Goal: Task Accomplishment & Management: Manage account settings

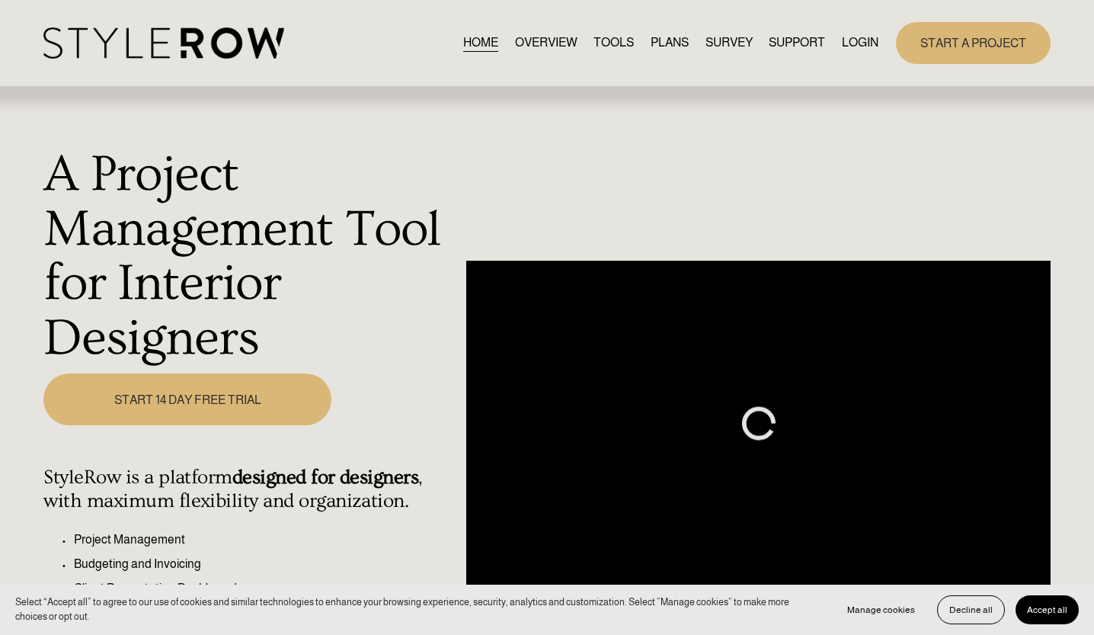
click at [866, 38] on link "LOGIN" at bounding box center [860, 43] width 37 height 21
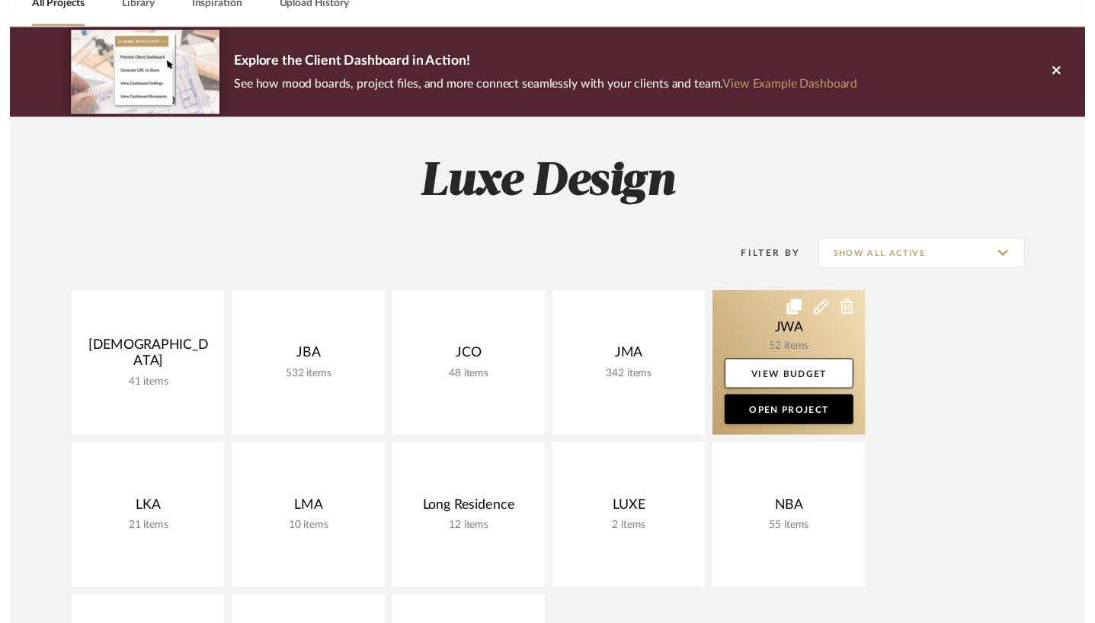
scroll to position [282, 0]
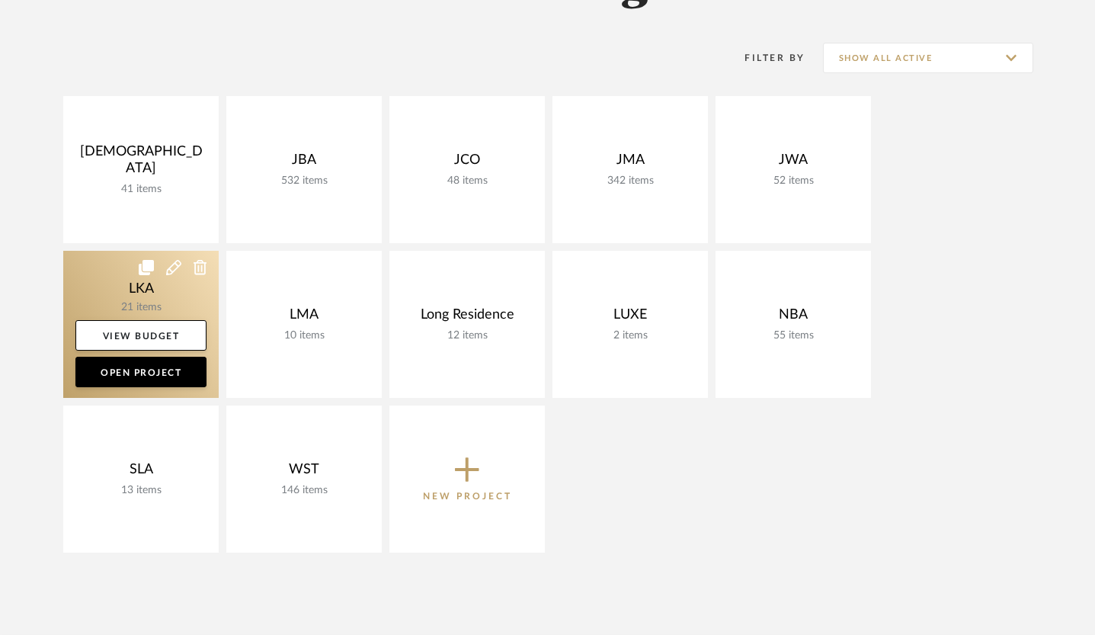
click at [168, 307] on link at bounding box center [140, 324] width 155 height 147
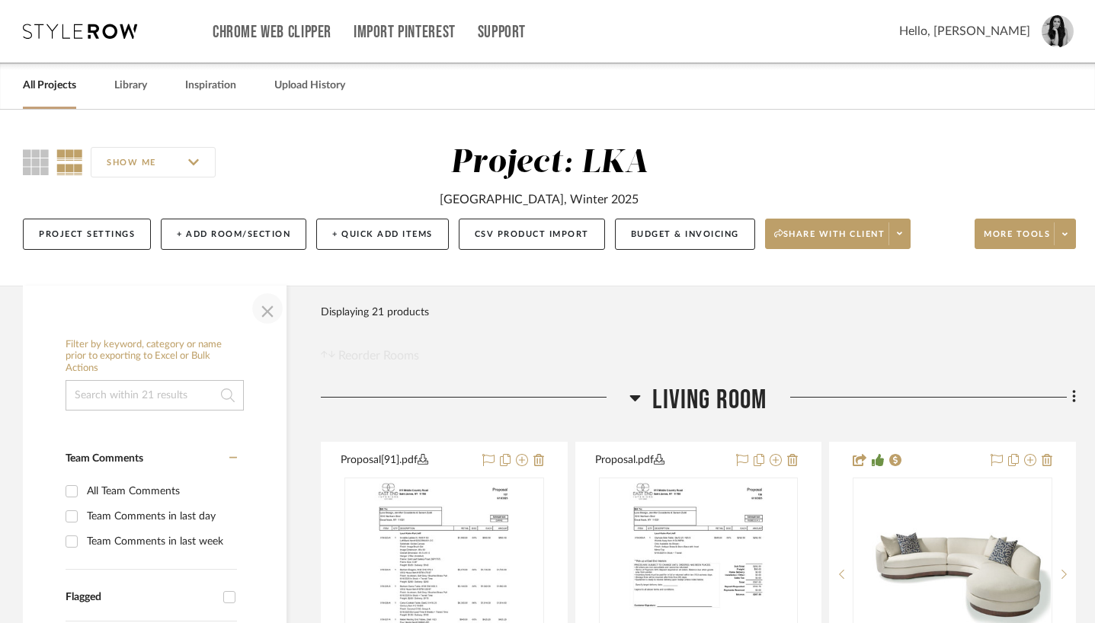
click at [266, 310] on span "button" at bounding box center [267, 308] width 37 height 37
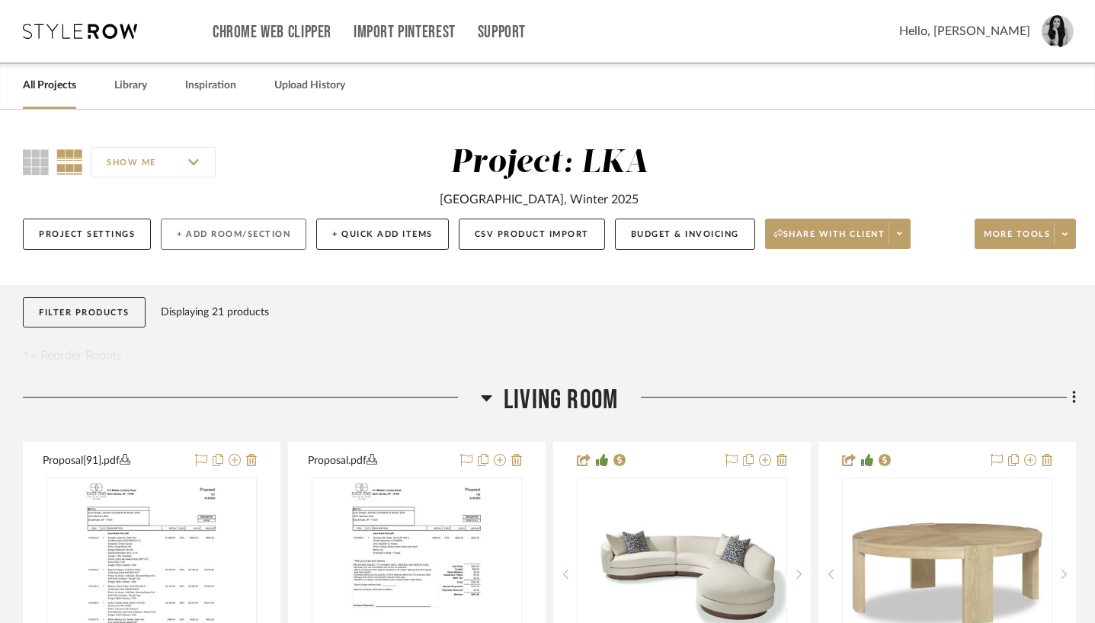
click at [264, 242] on button "+ Add Room/Section" at bounding box center [234, 234] width 146 height 31
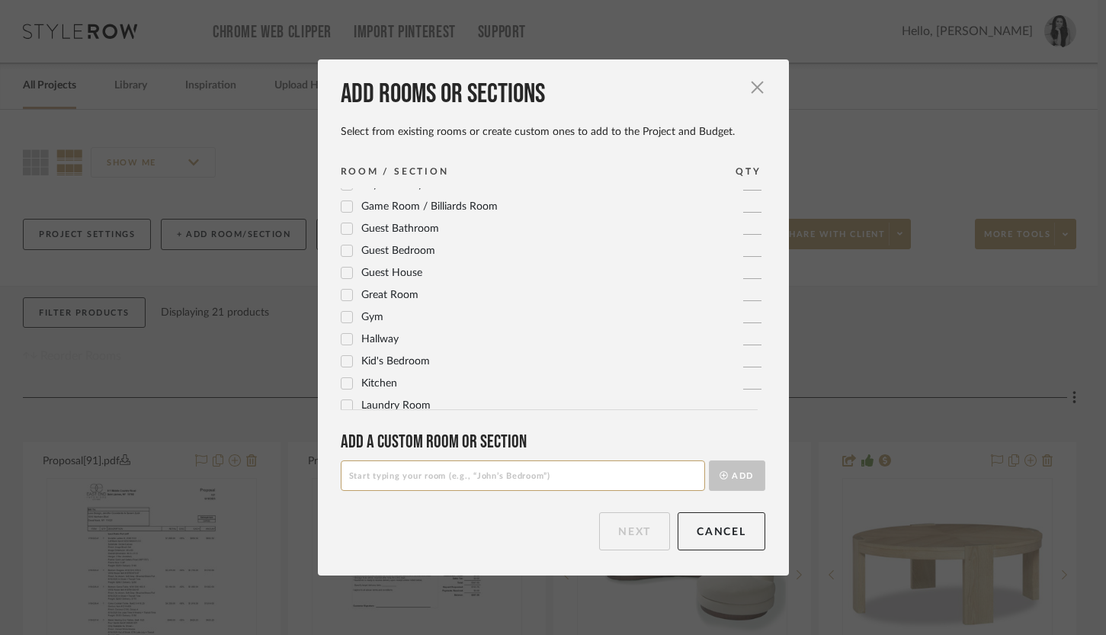
scroll to position [226, 0]
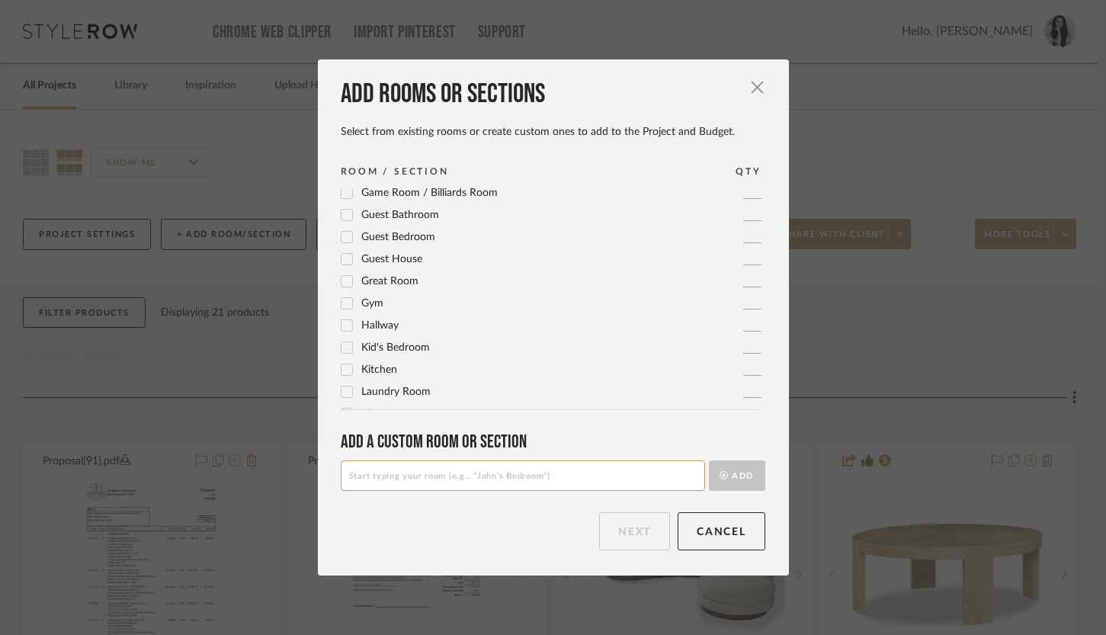
click at [361, 370] on span "Kitchen" at bounding box center [379, 369] width 36 height 11
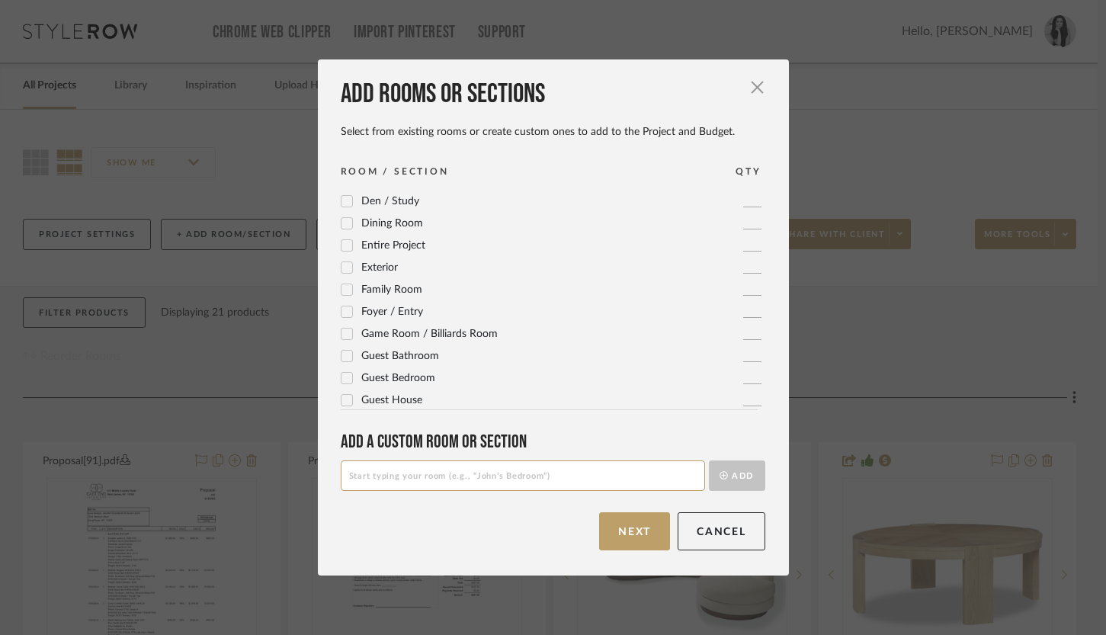
scroll to position [37, 0]
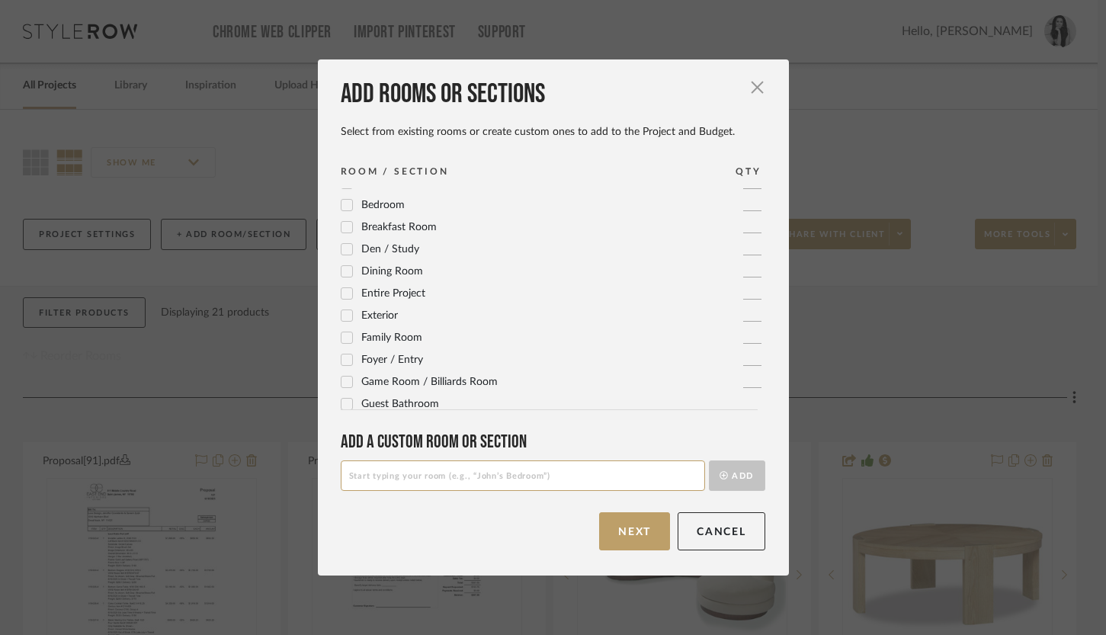
click at [395, 270] on span "Dining Room" at bounding box center [392, 271] width 62 height 11
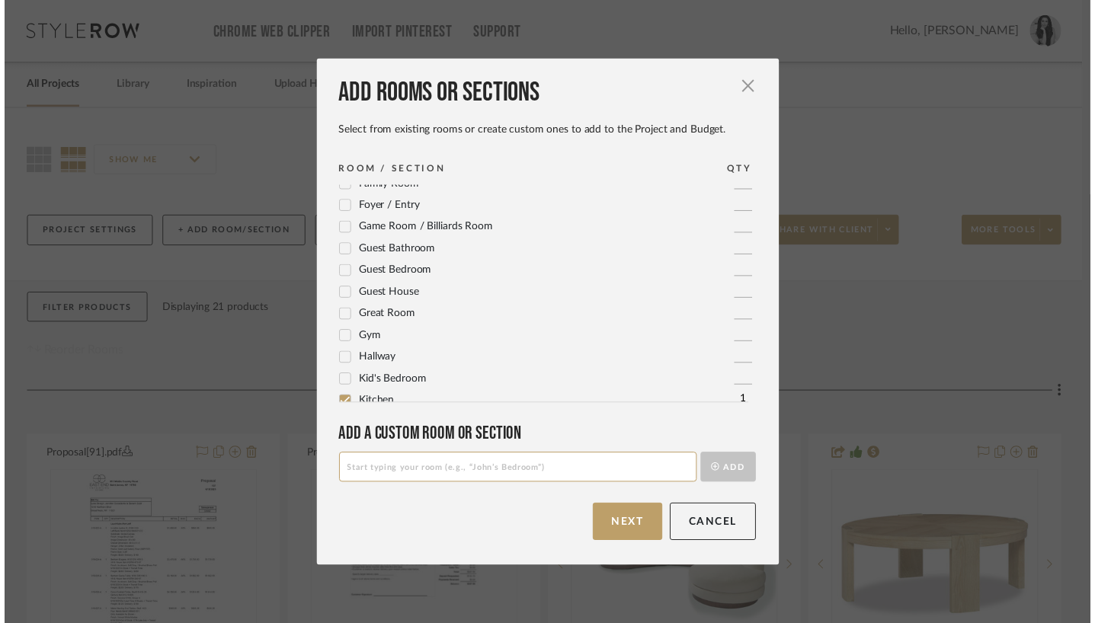
scroll to position [202, 0]
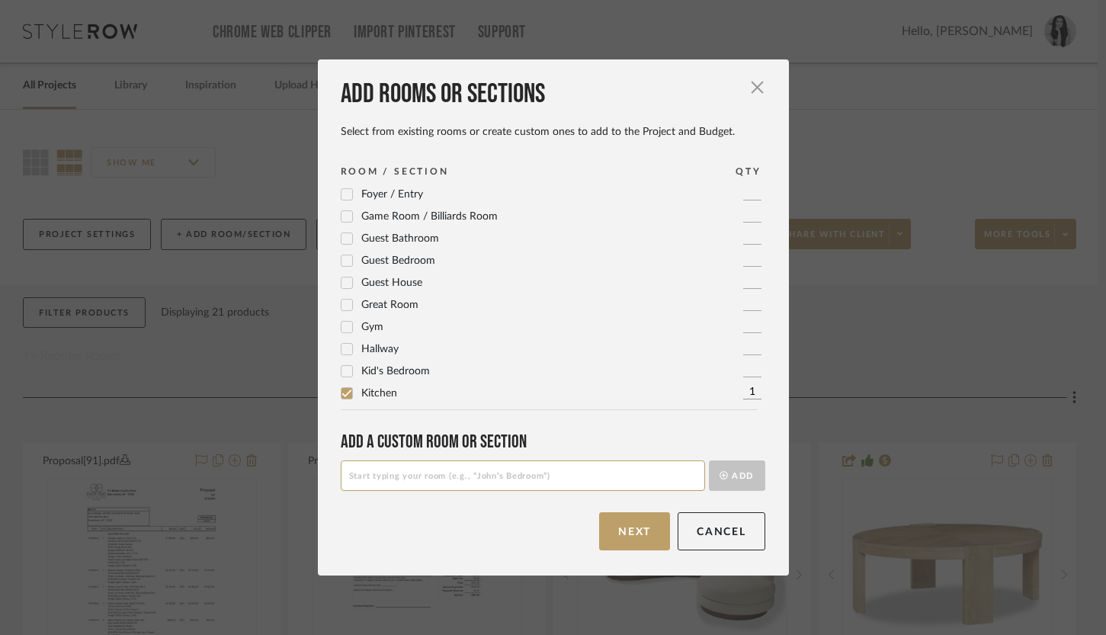
click at [383, 348] on span "Hallway" at bounding box center [379, 349] width 37 height 11
click at [622, 539] on button "Next" at bounding box center [634, 531] width 71 height 38
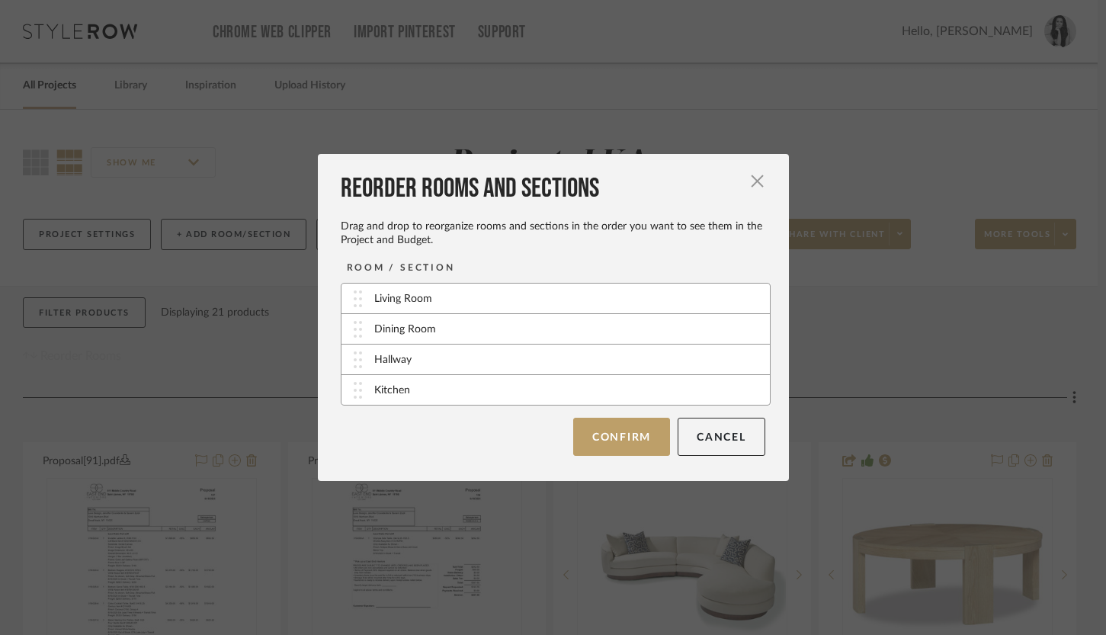
click at [427, 325] on div "Dining Room" at bounding box center [405, 330] width 62 height 16
drag, startPoint x: 431, startPoint y: 330, endPoint x: 432, endPoint y: 301, distance: 29.0
drag, startPoint x: 405, startPoint y: 397, endPoint x: 429, endPoint y: 333, distance: 68.2
drag, startPoint x: 427, startPoint y: 391, endPoint x: 427, endPoint y: 359, distance: 32.0
click at [609, 439] on button "Confirm" at bounding box center [621, 437] width 97 height 38
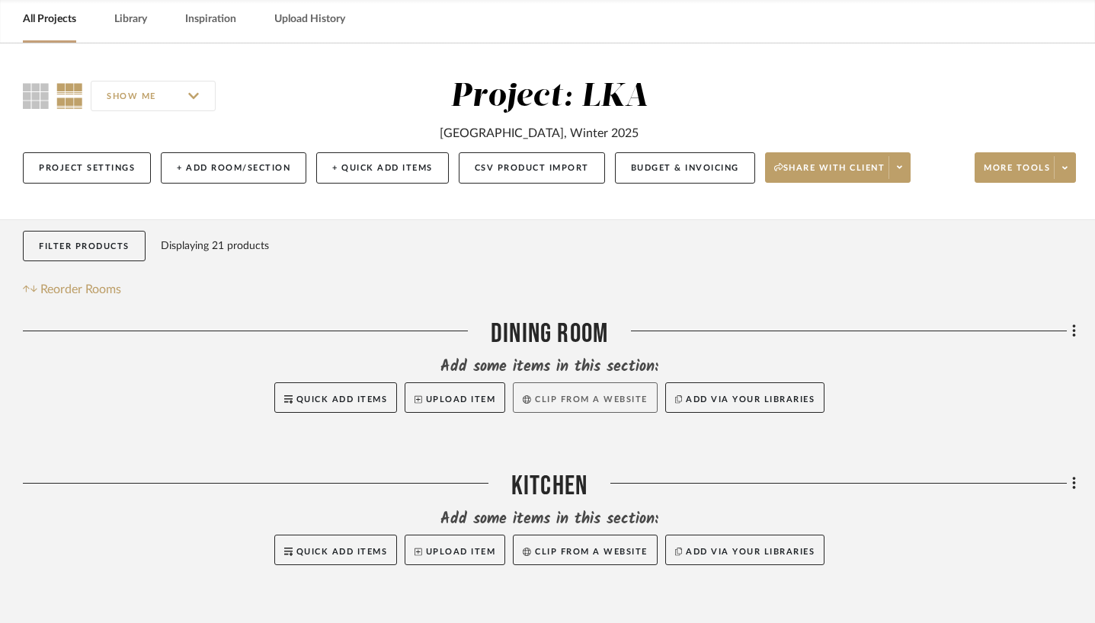
scroll to position [88, 0]
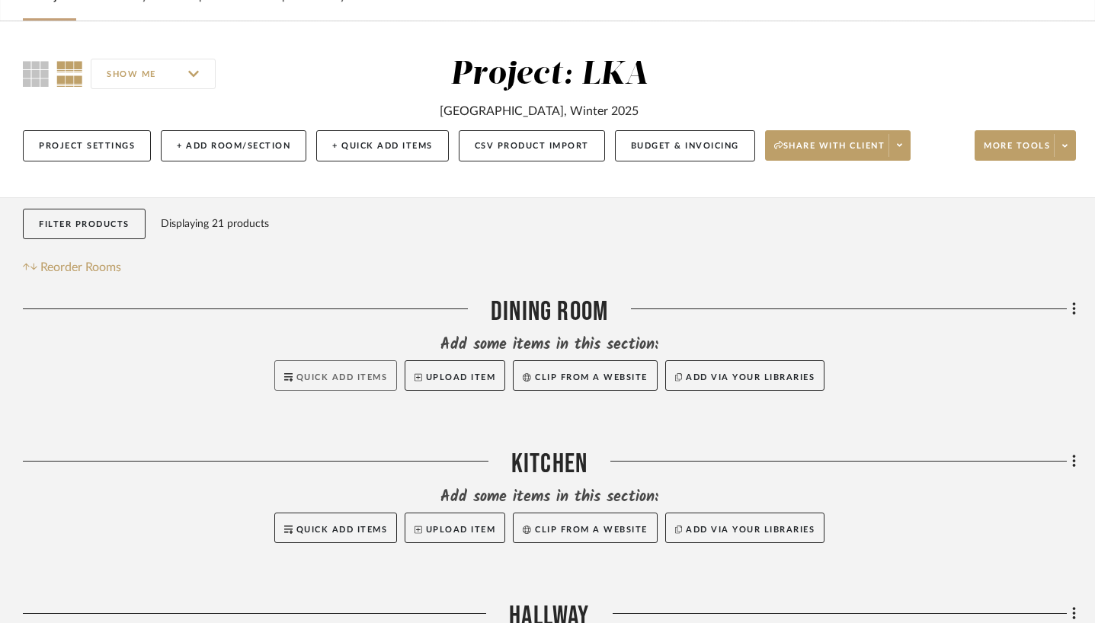
click at [369, 385] on button "Quick Add Items" at bounding box center [335, 375] width 123 height 30
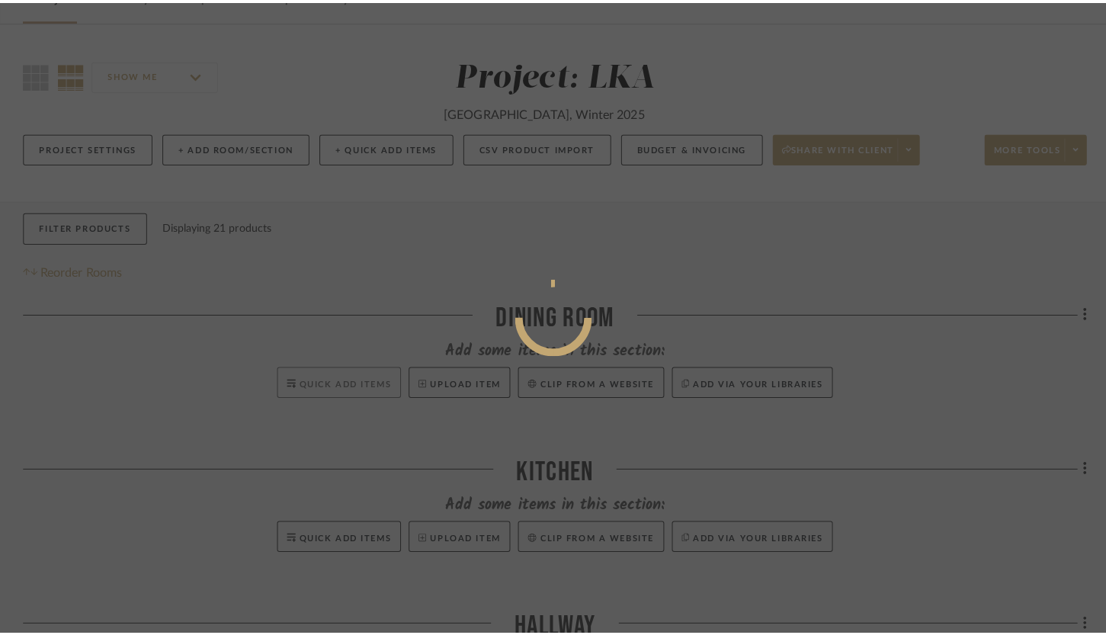
scroll to position [0, 0]
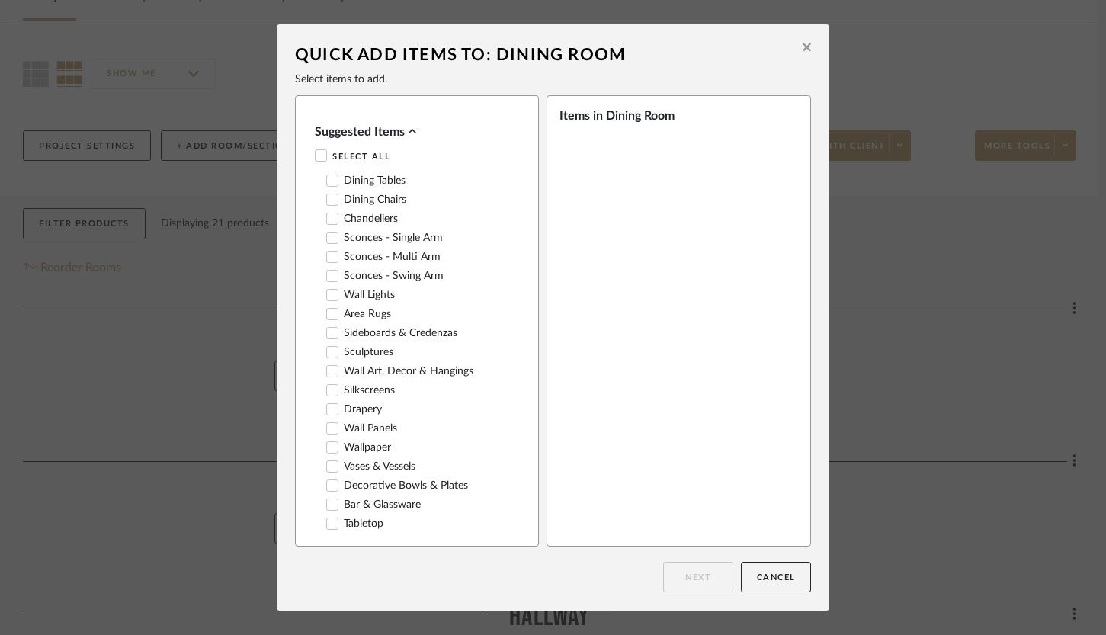
click at [386, 198] on label "Dining Chairs" at bounding box center [366, 200] width 80 height 13
click at [369, 371] on label "Wall Art, Decor & Hangings" at bounding box center [399, 371] width 147 height 13
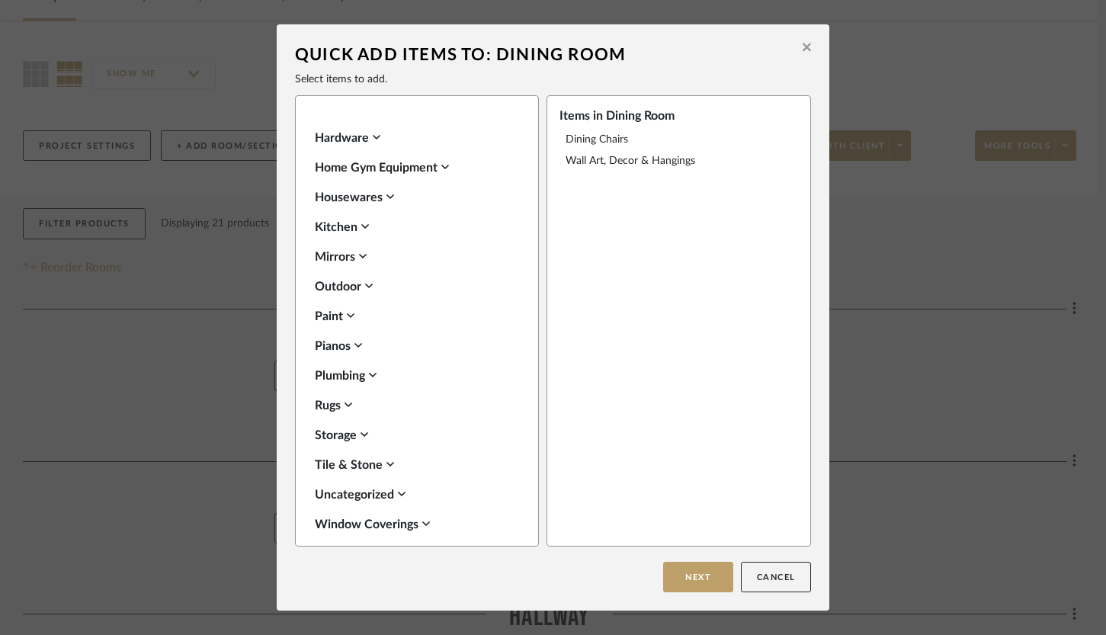
scroll to position [1023, 0]
click at [357, 514] on div "Window Coverings" at bounding box center [413, 523] width 197 height 18
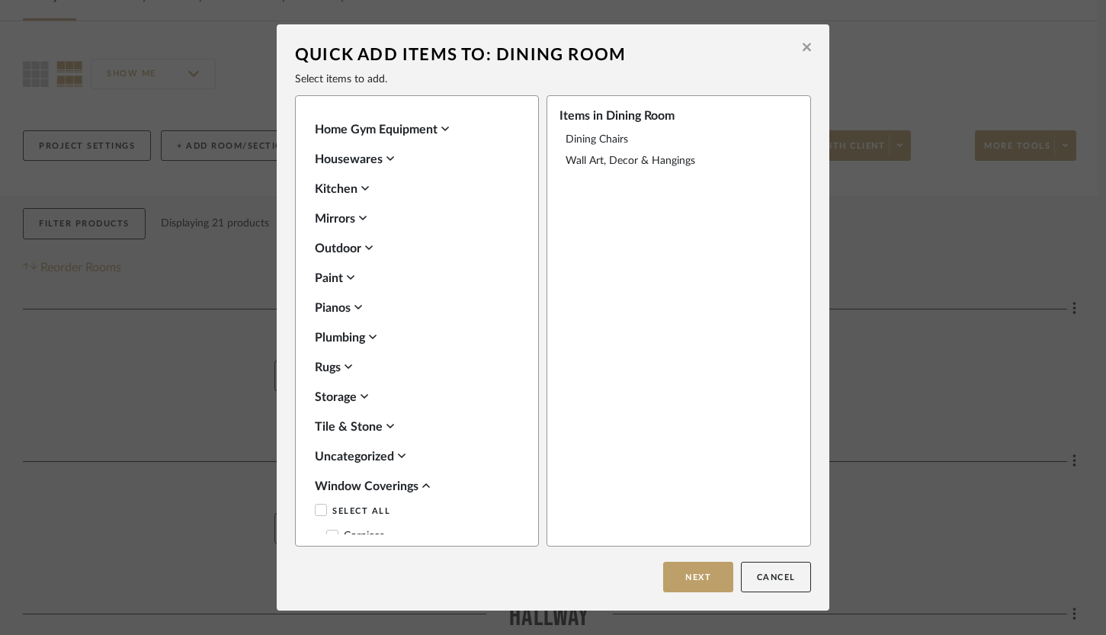
scroll to position [1128, 0]
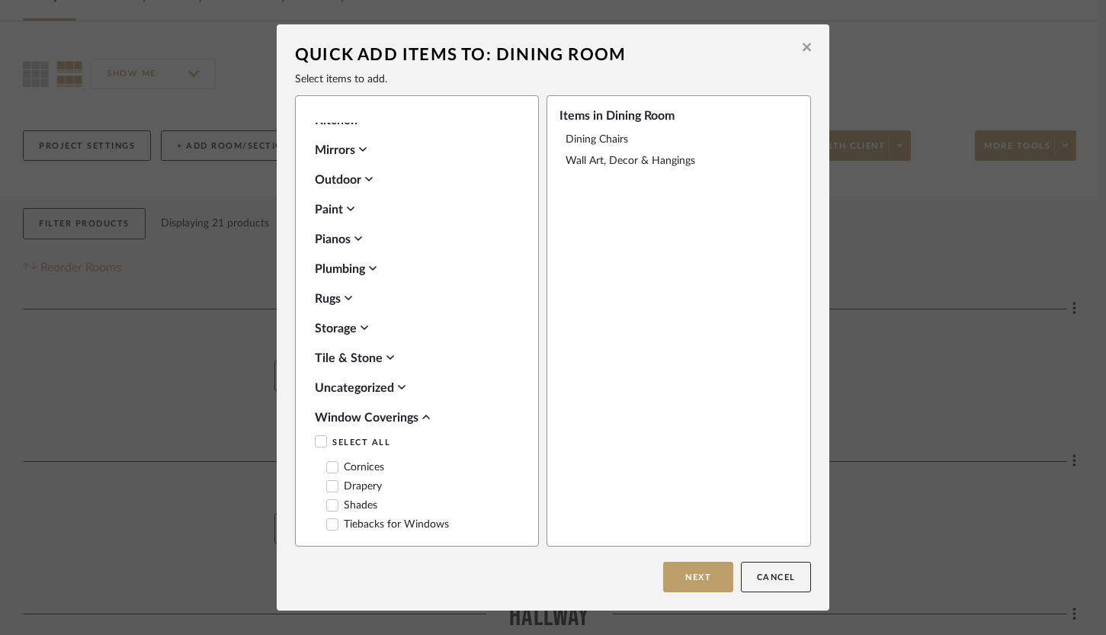
click at [327, 481] on icon at bounding box center [332, 486] width 11 height 11
click at [328, 486] on div "Cornices Drapery Shades Tiebacks for Windows" at bounding box center [413, 495] width 197 height 79
click at [331, 501] on icon at bounding box center [333, 505] width 10 height 8
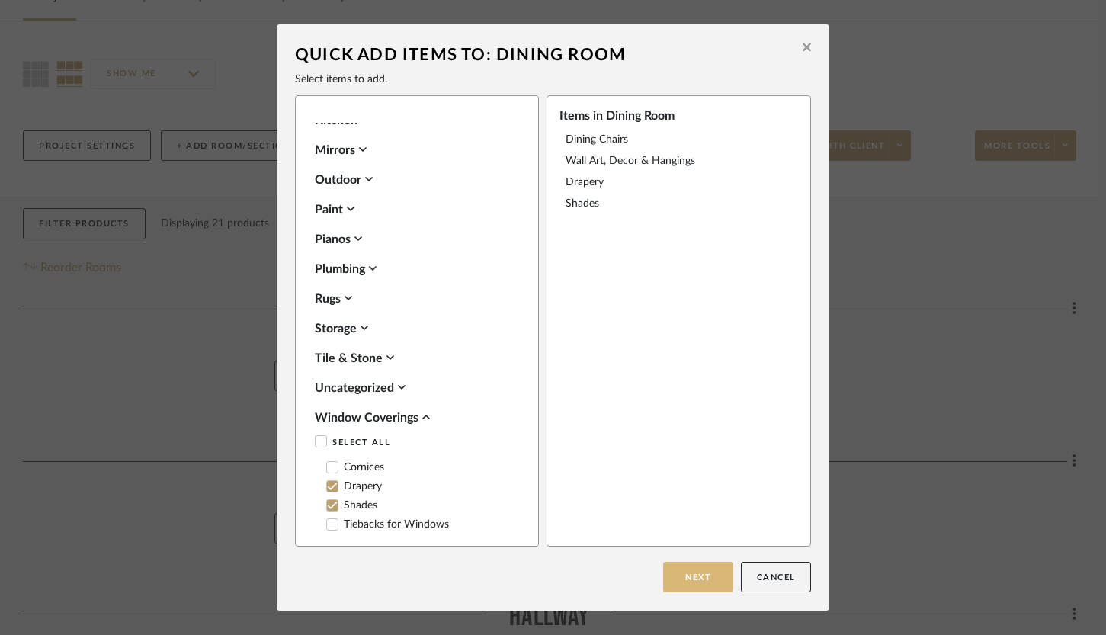
click at [687, 570] on button "Next" at bounding box center [698, 577] width 70 height 30
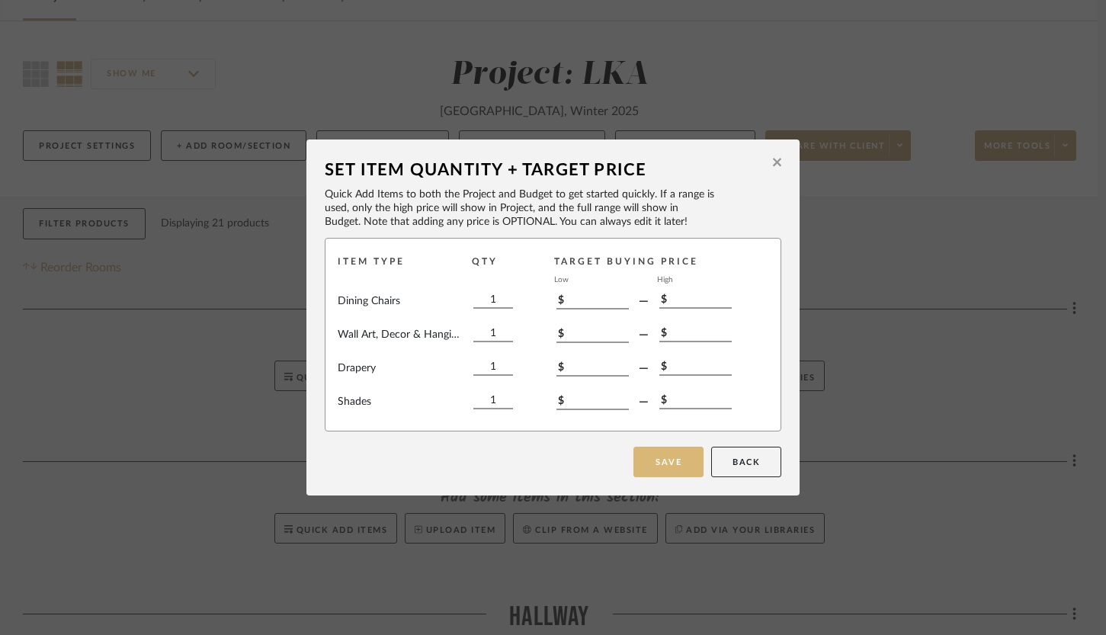
click at [685, 467] on button "Save" at bounding box center [668, 462] width 70 height 30
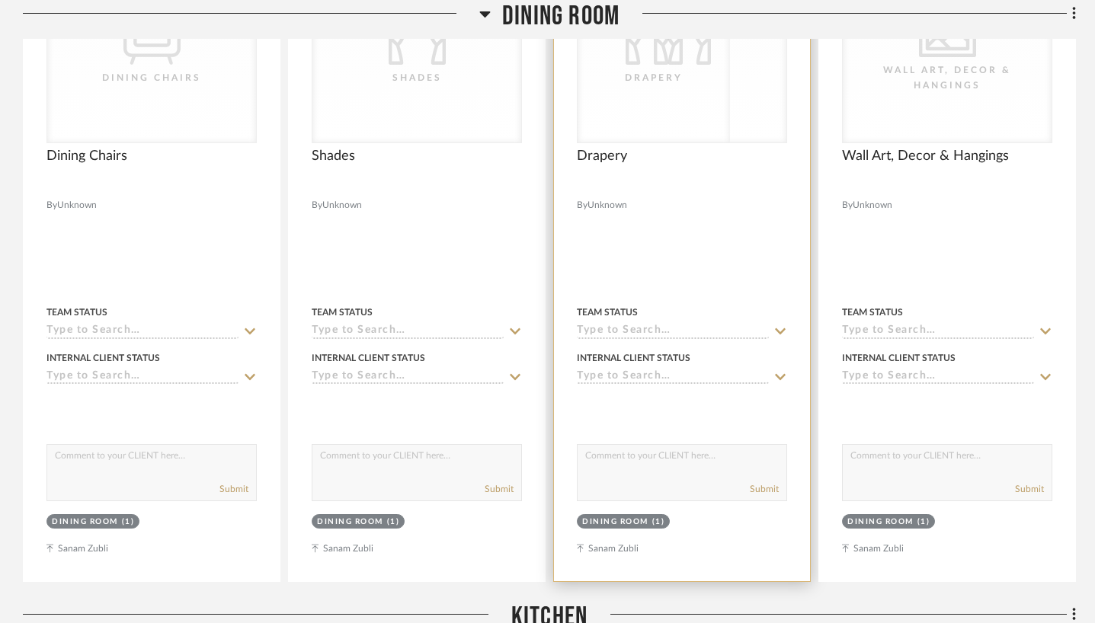
scroll to position [831, 0]
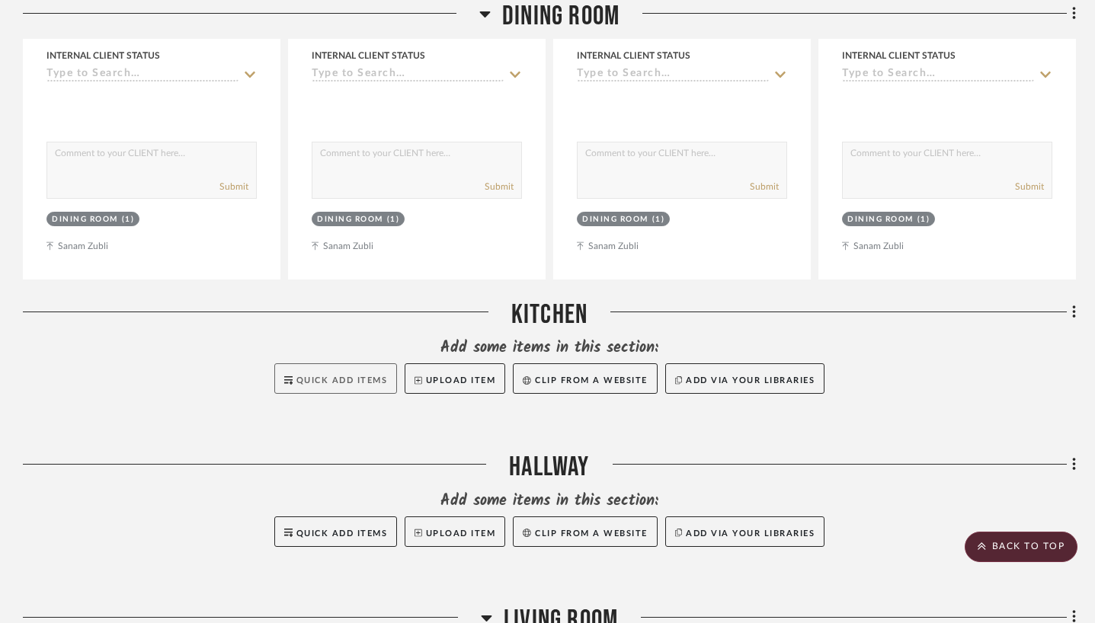
click at [351, 374] on button "Quick Add Items" at bounding box center [335, 378] width 123 height 30
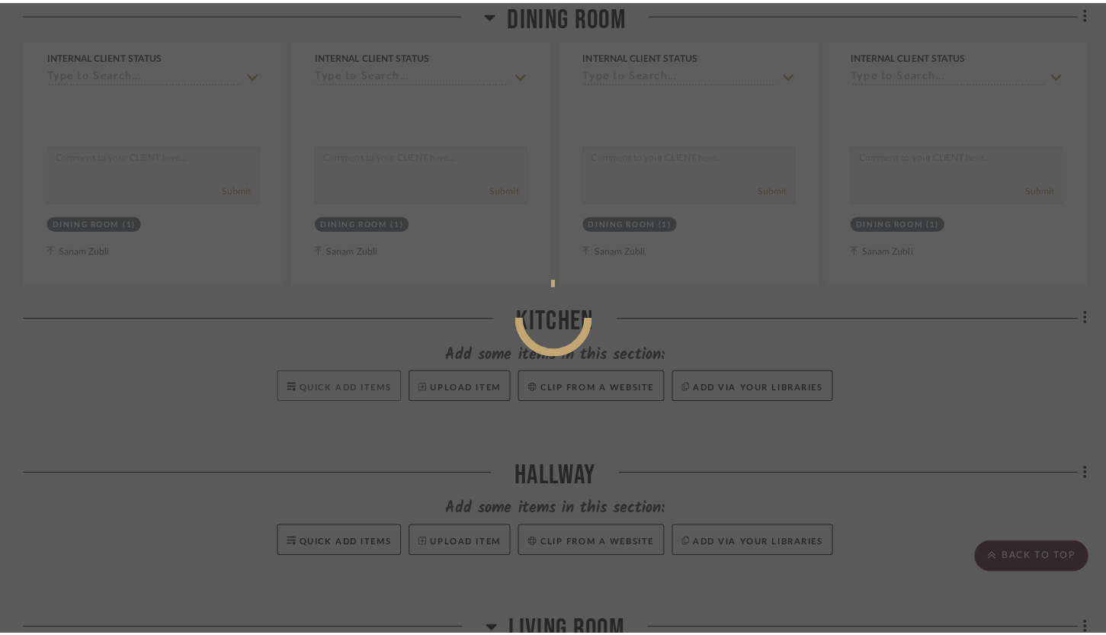
scroll to position [0, 0]
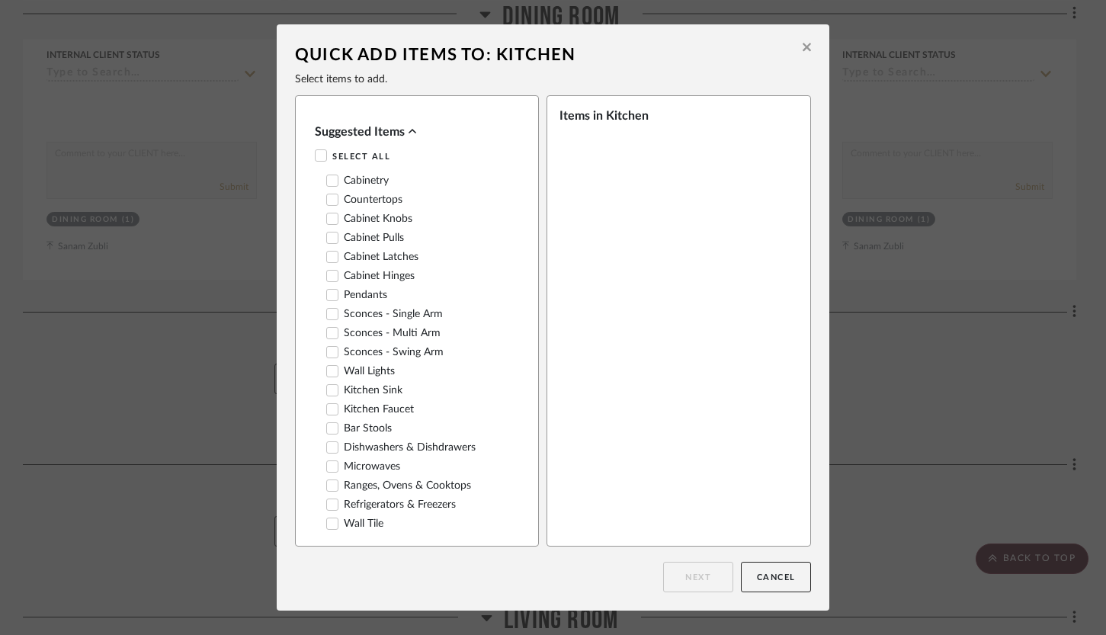
click at [330, 404] on icon at bounding box center [332, 409] width 11 height 11
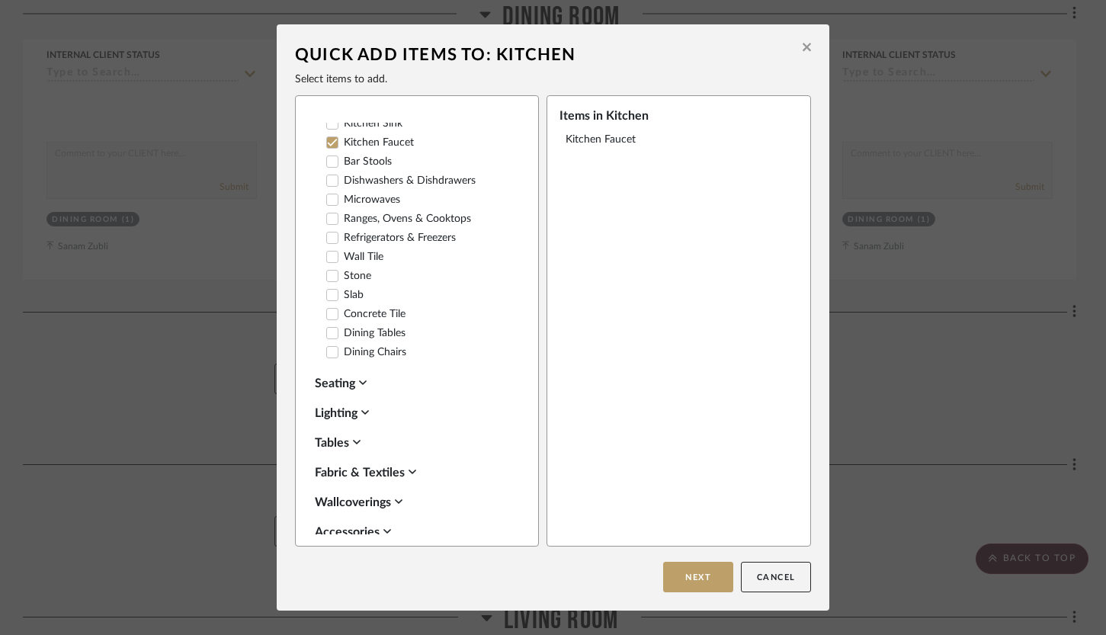
scroll to position [333, 0]
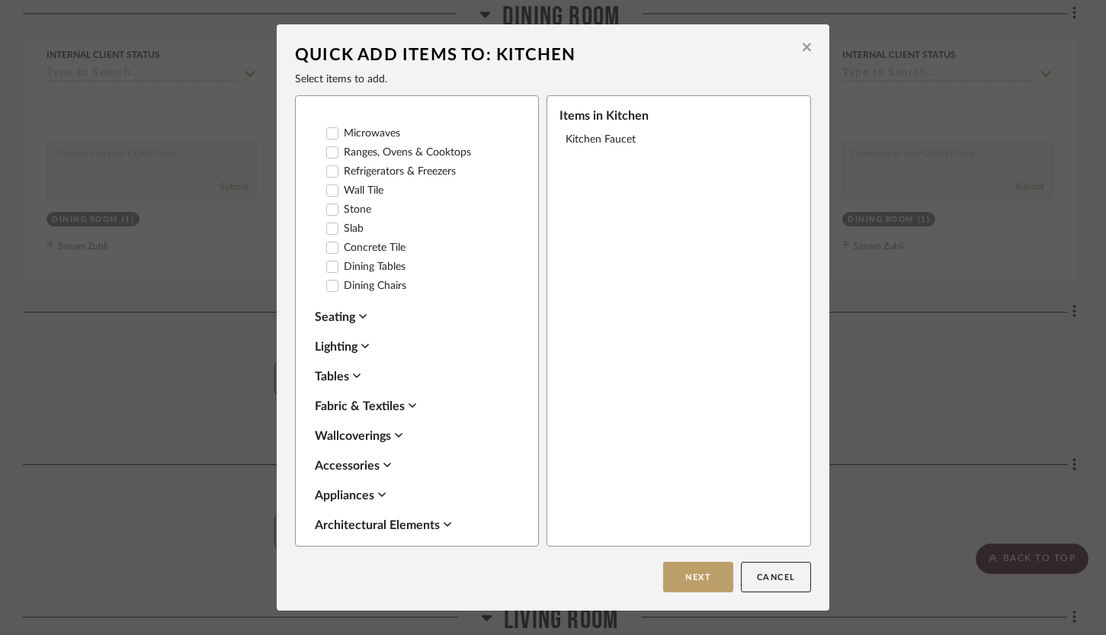
click at [356, 308] on div "Seating" at bounding box center [413, 317] width 197 height 18
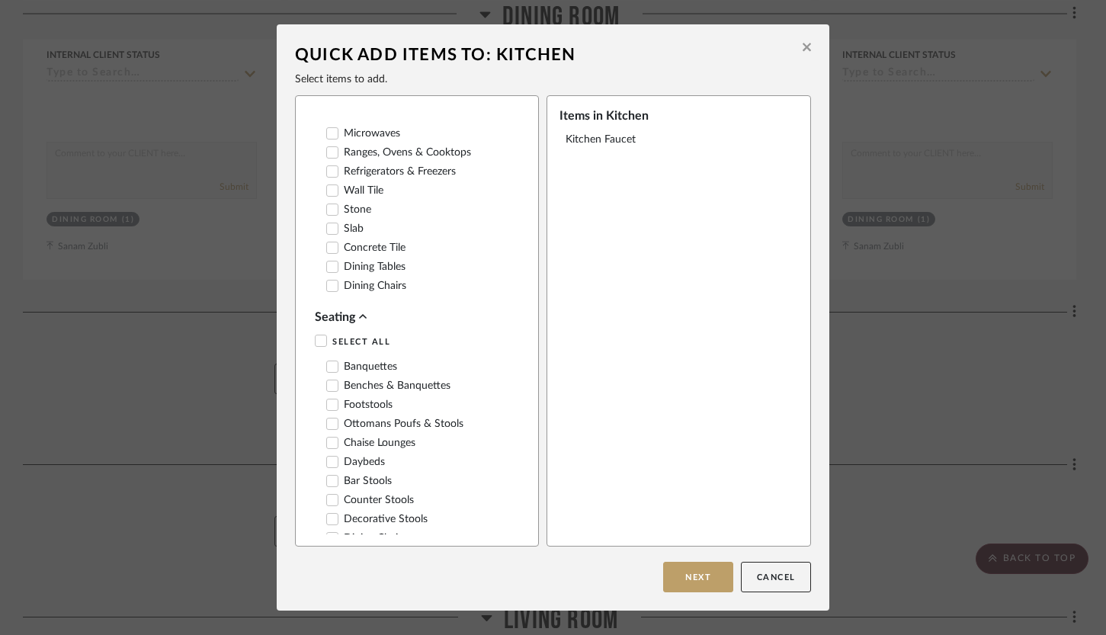
click at [328, 363] on icon at bounding box center [333, 367] width 10 height 8
click at [329, 496] on icon at bounding box center [333, 500] width 10 height 8
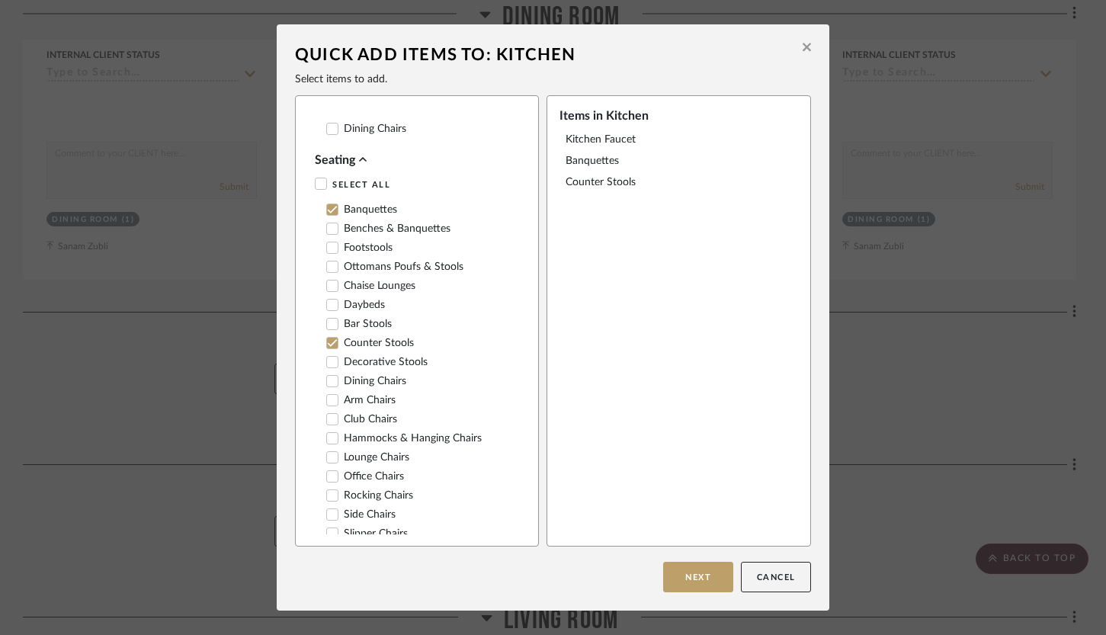
scroll to position [519, 0]
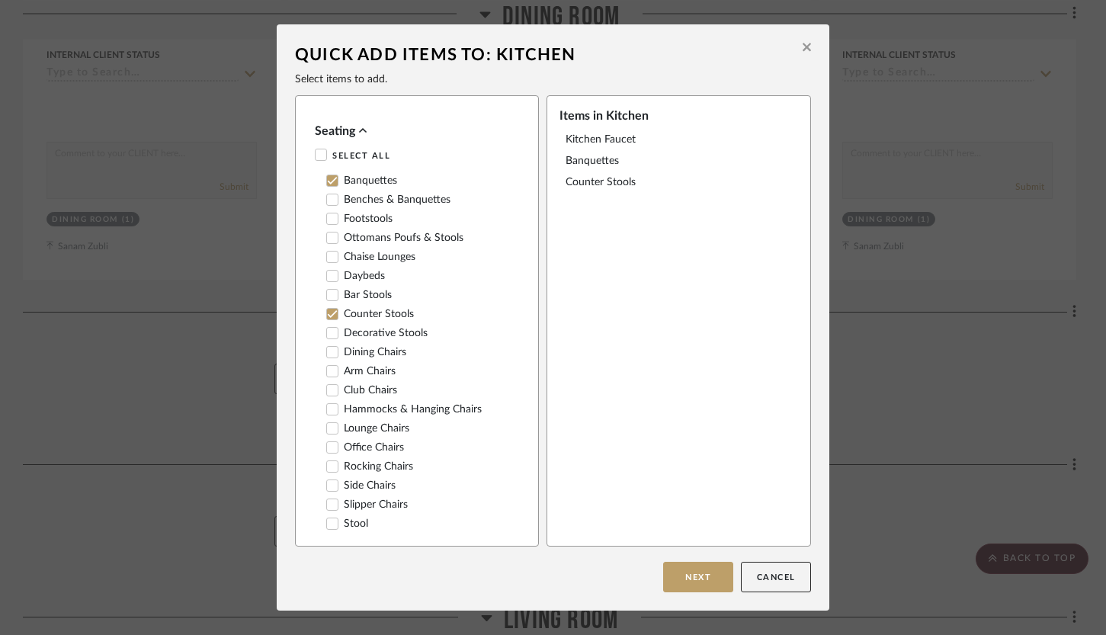
click at [385, 346] on label "Dining Chairs" at bounding box center [366, 352] width 80 height 13
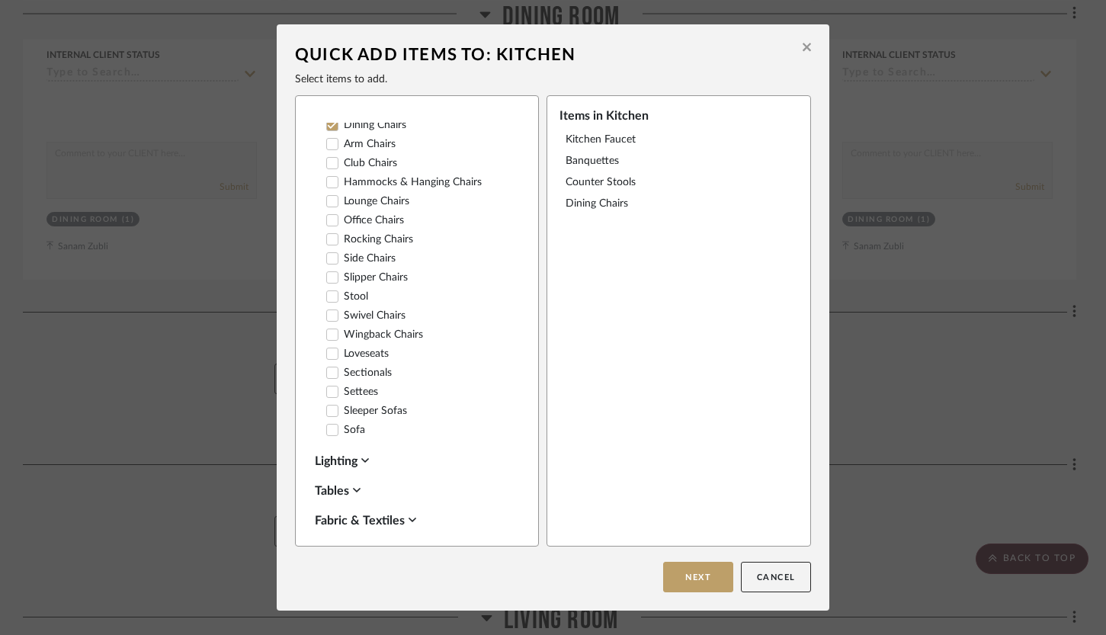
scroll to position [767, 0]
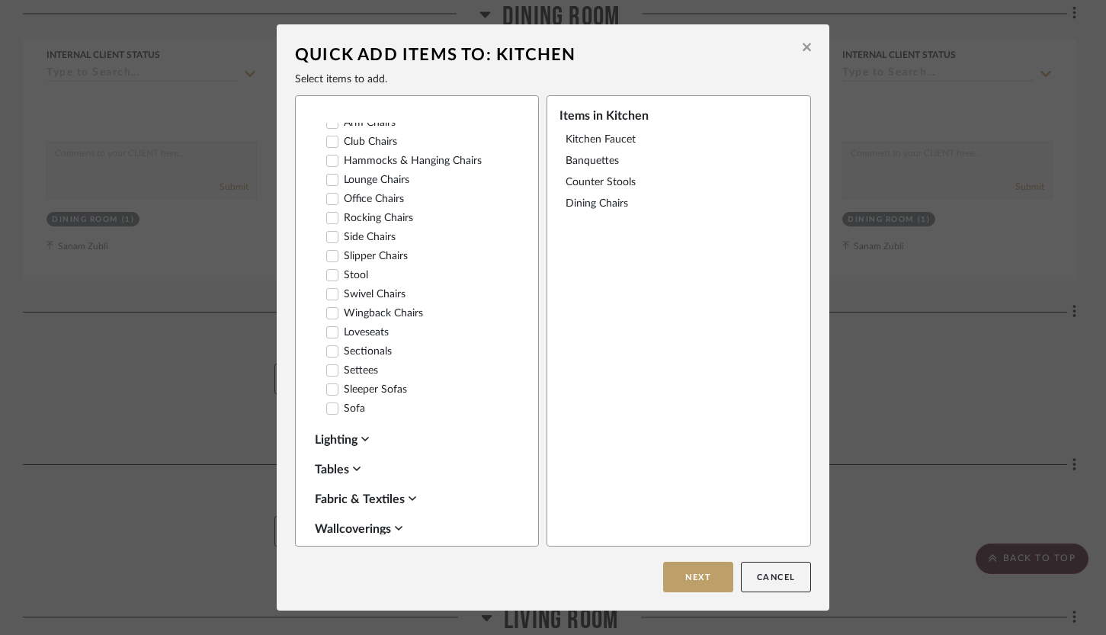
click at [356, 431] on div "Lighting" at bounding box center [413, 440] width 197 height 18
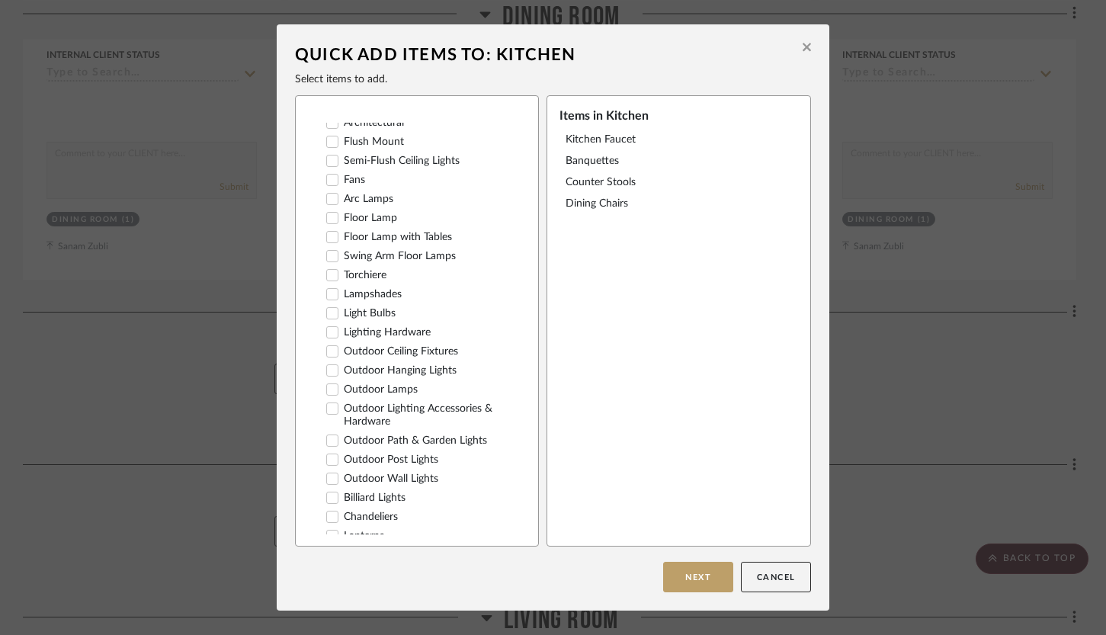
scroll to position [1135, 0]
click at [358, 546] on label "Pendants" at bounding box center [356, 552] width 61 height 13
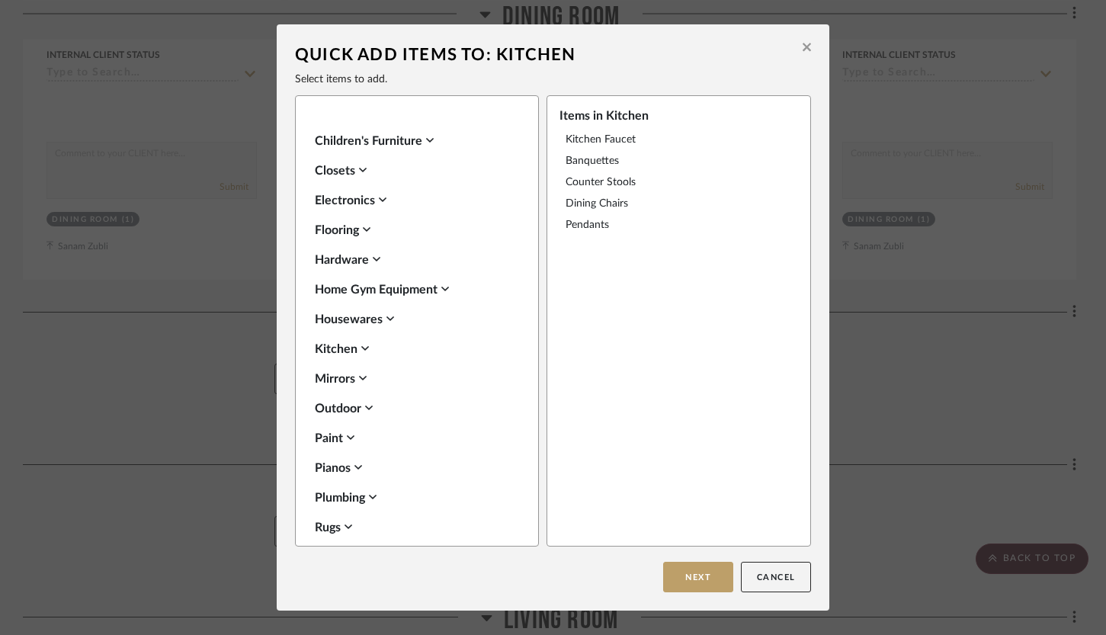
scroll to position [2242, 0]
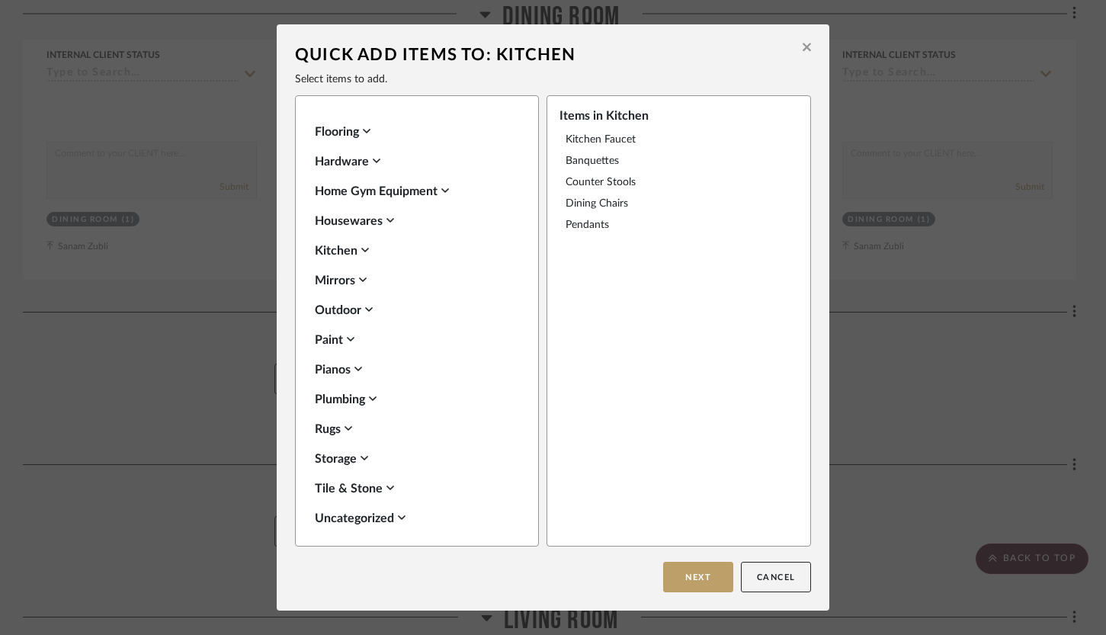
click at [383, 539] on div "Window Coverings" at bounding box center [413, 548] width 197 height 18
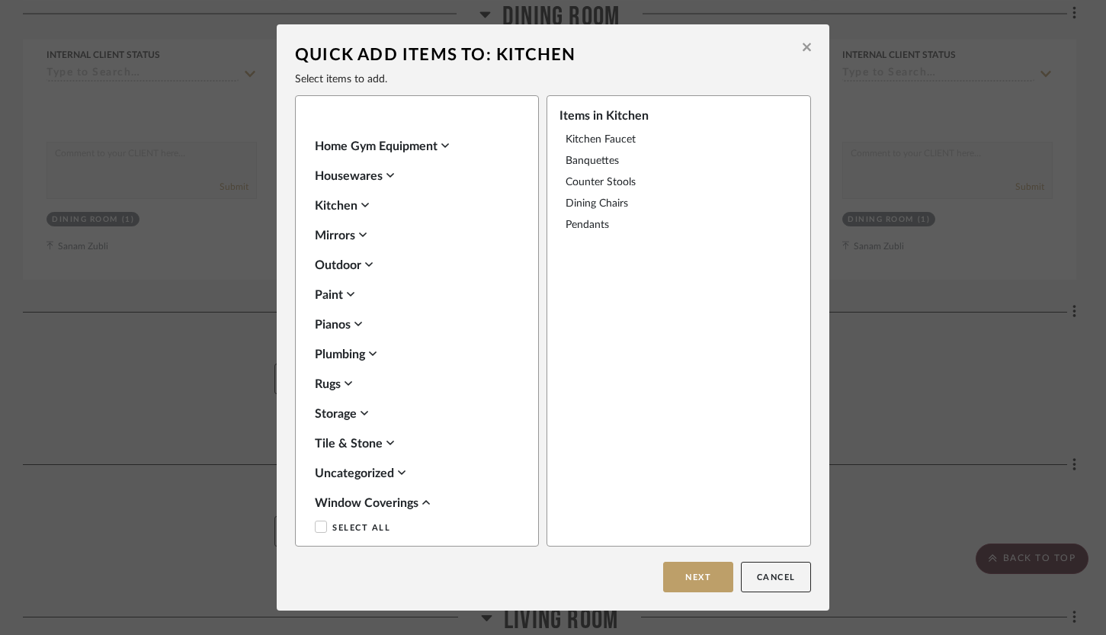
scroll to position [2348, 0]
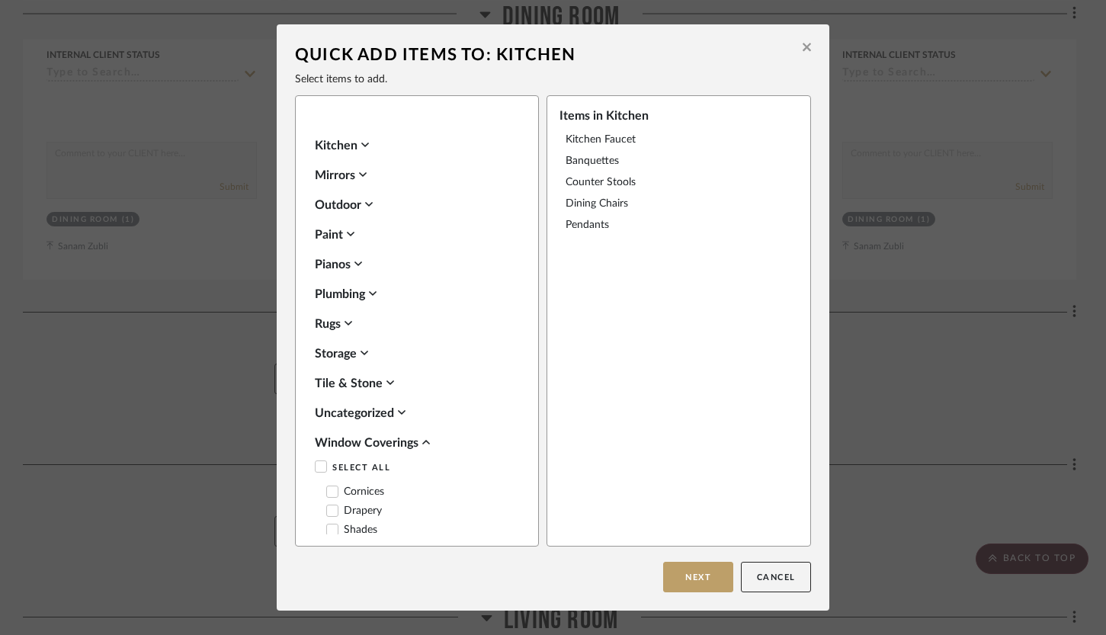
click at [328, 505] on icon at bounding box center [332, 510] width 11 height 11
click at [327, 524] on icon at bounding box center [332, 529] width 11 height 11
click at [674, 567] on button "Next" at bounding box center [698, 577] width 70 height 30
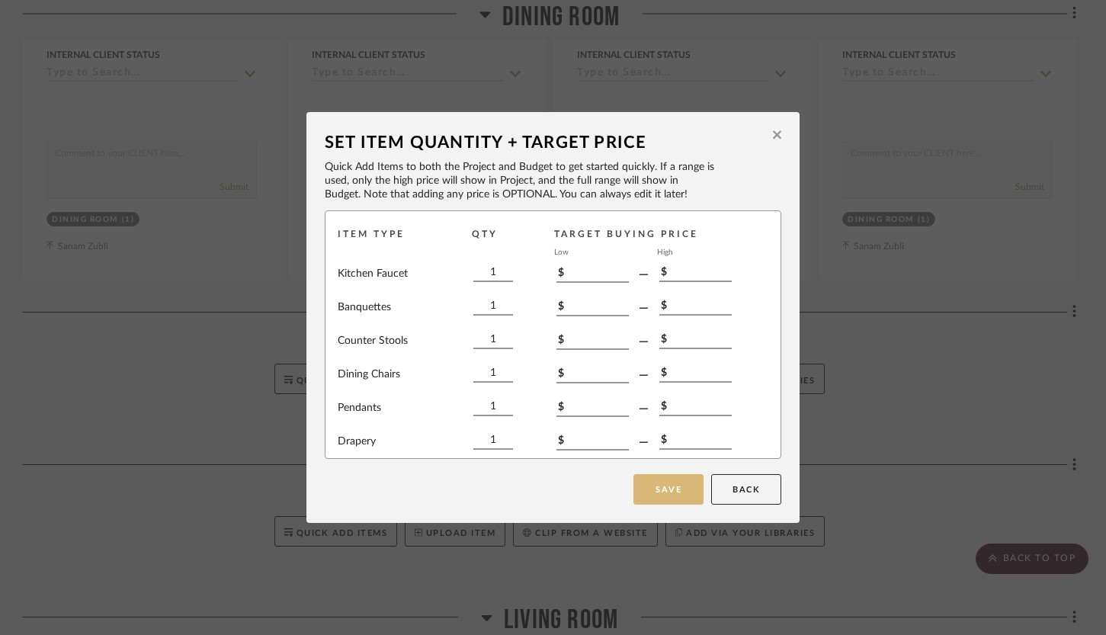
click at [662, 491] on button "Save" at bounding box center [668, 489] width 70 height 30
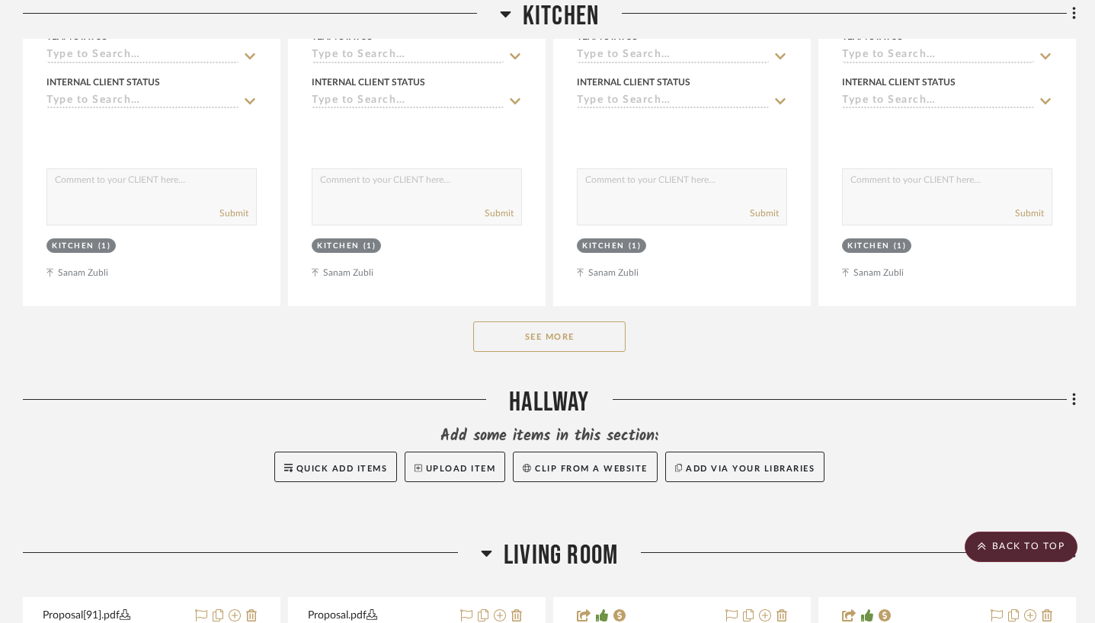
scroll to position [1627, 0]
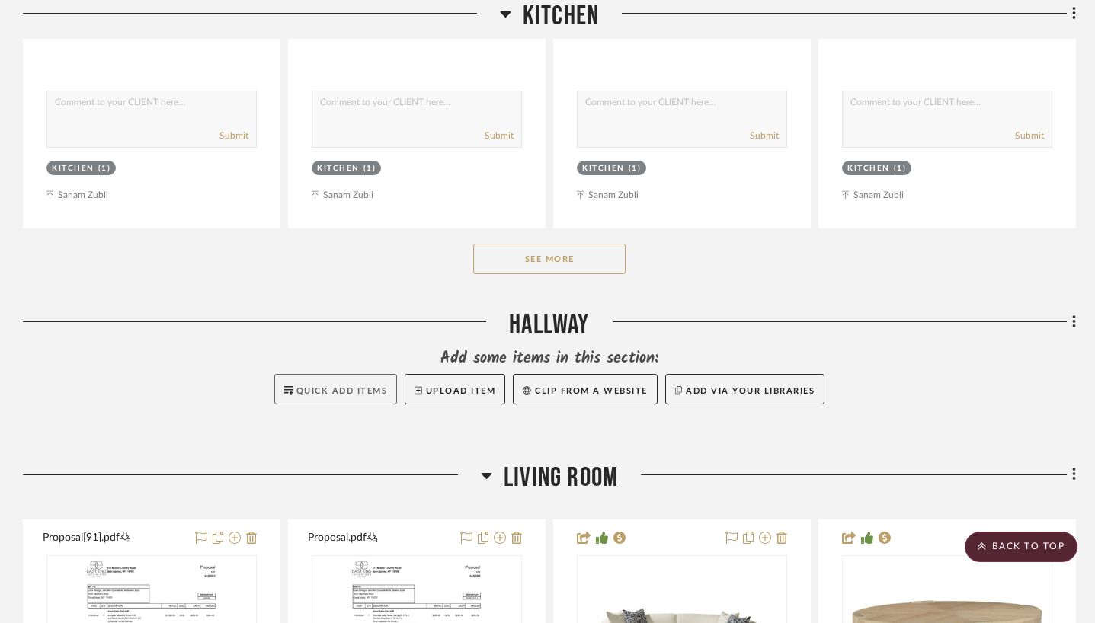
click at [354, 396] on button "Quick Add Items" at bounding box center [335, 389] width 123 height 30
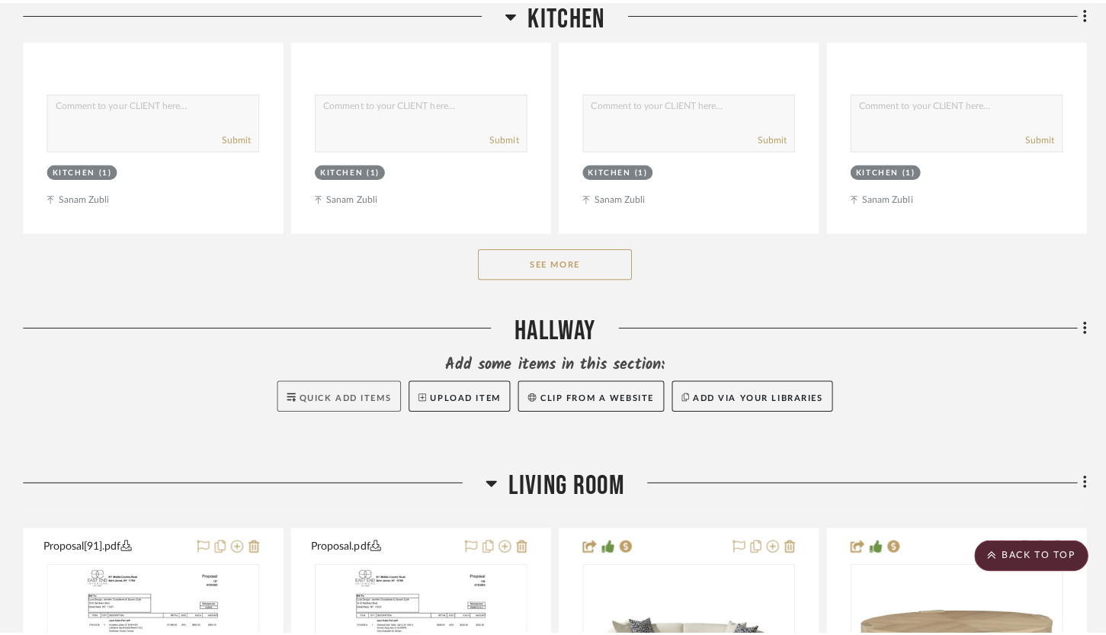
scroll to position [0, 0]
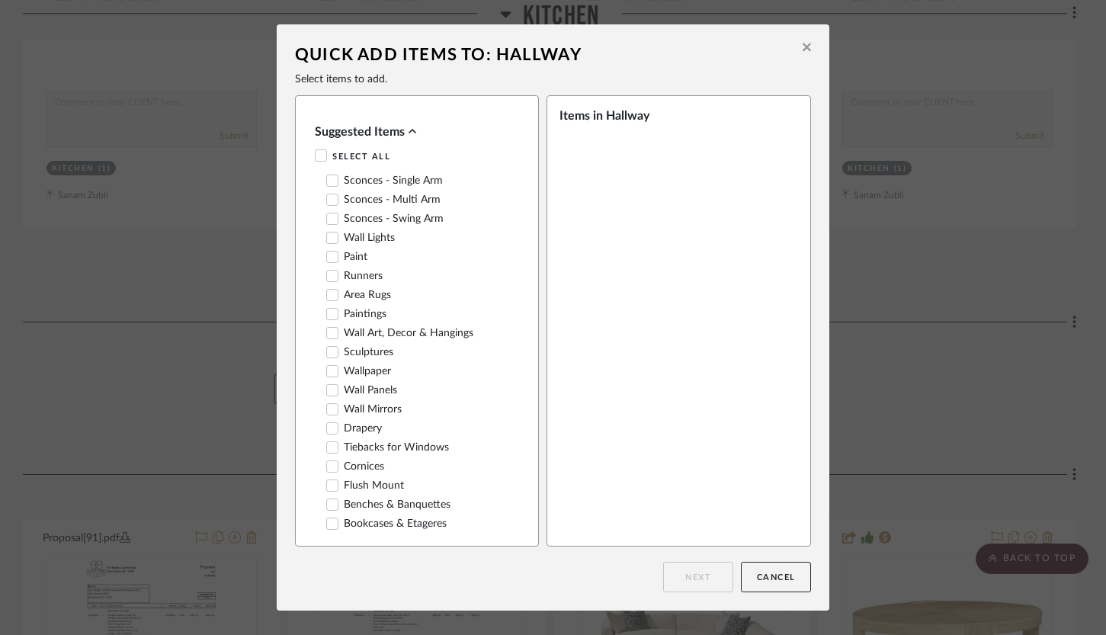
click at [414, 181] on label "Sconces - Single Arm" at bounding box center [384, 180] width 117 height 13
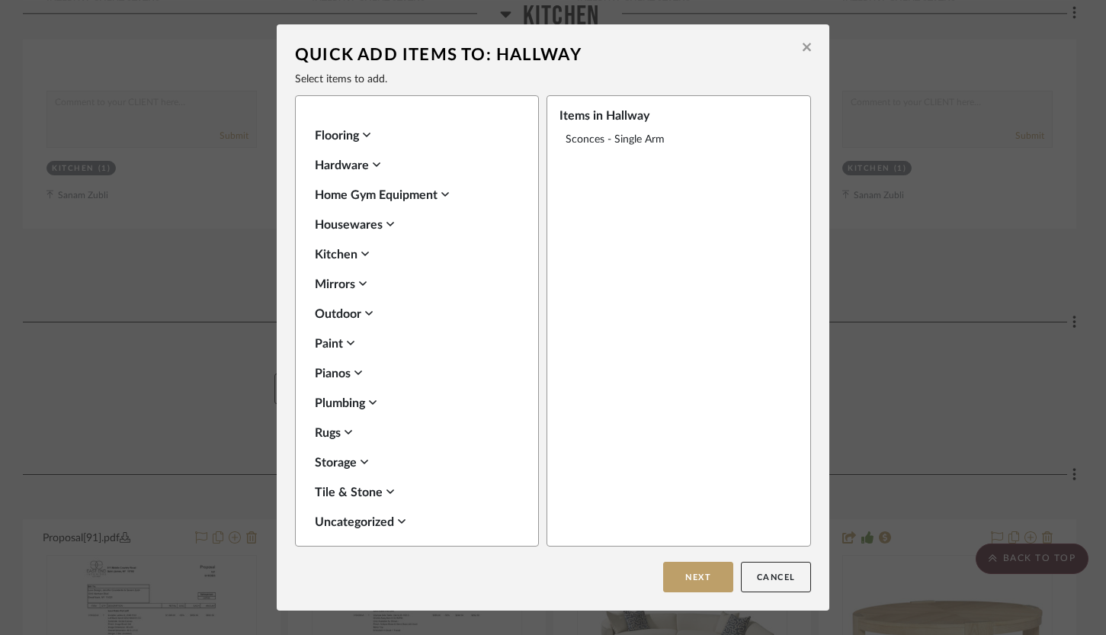
scroll to position [955, 0]
click at [349, 517] on div "Window Coverings" at bounding box center [413, 521] width 197 height 18
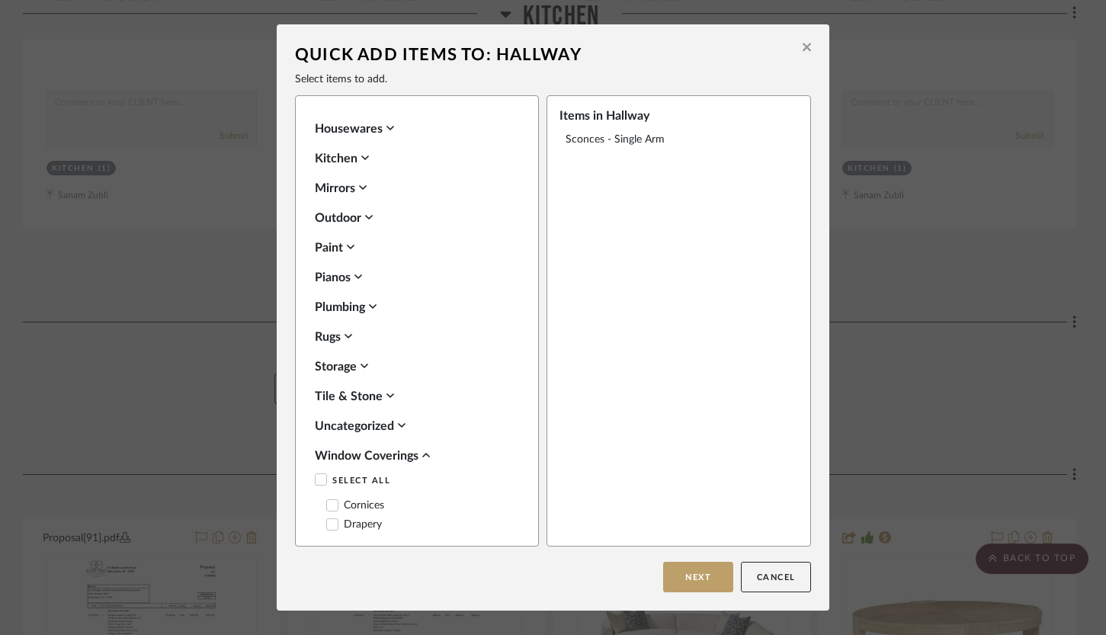
scroll to position [1060, 0]
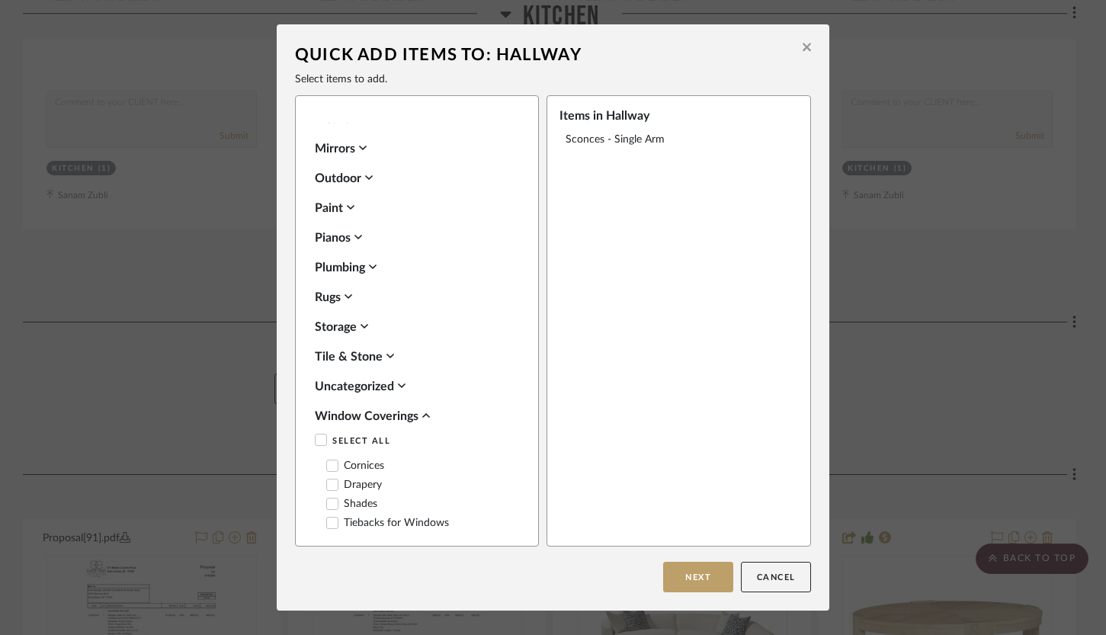
click at [354, 498] on label "Shades" at bounding box center [351, 504] width 51 height 13
click at [679, 576] on button "Next" at bounding box center [698, 577] width 70 height 30
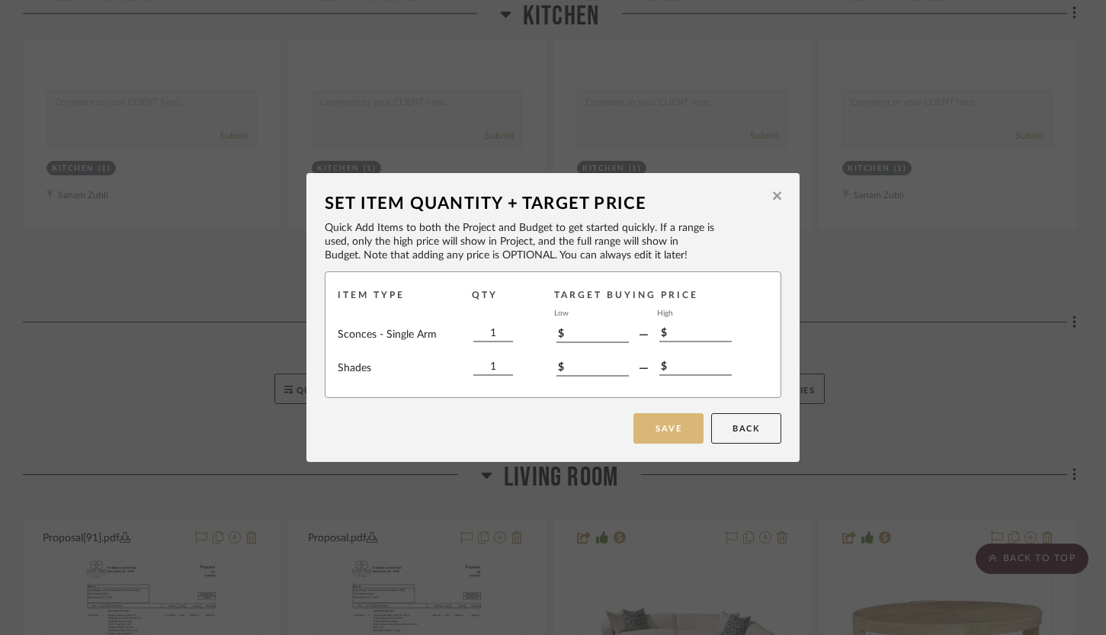
click at [670, 421] on button "Save" at bounding box center [668, 428] width 70 height 30
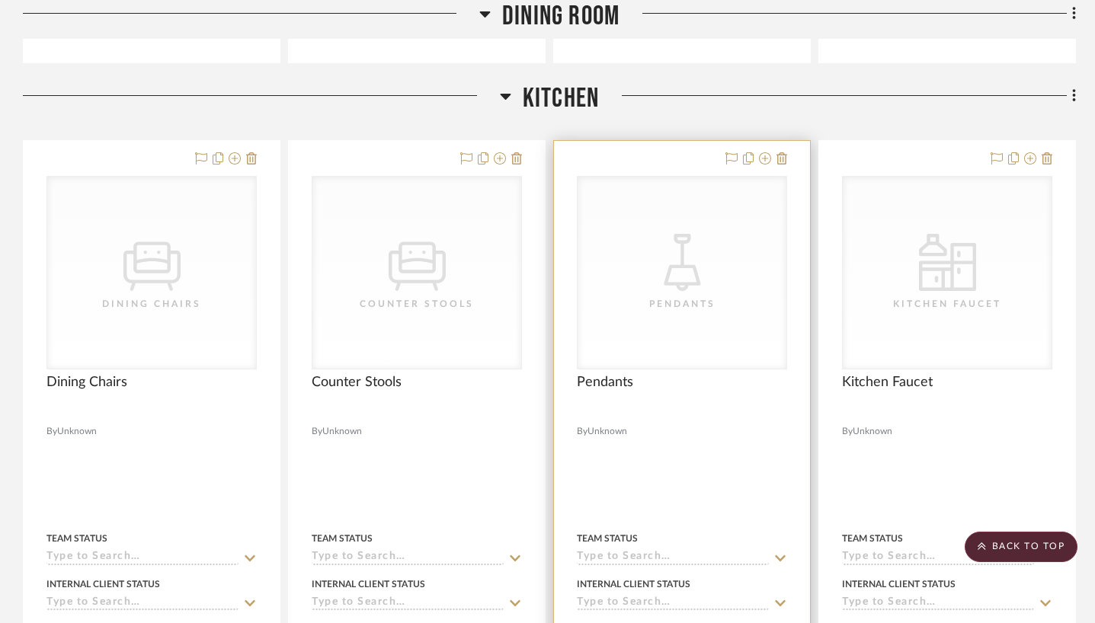
scroll to position [1032, 0]
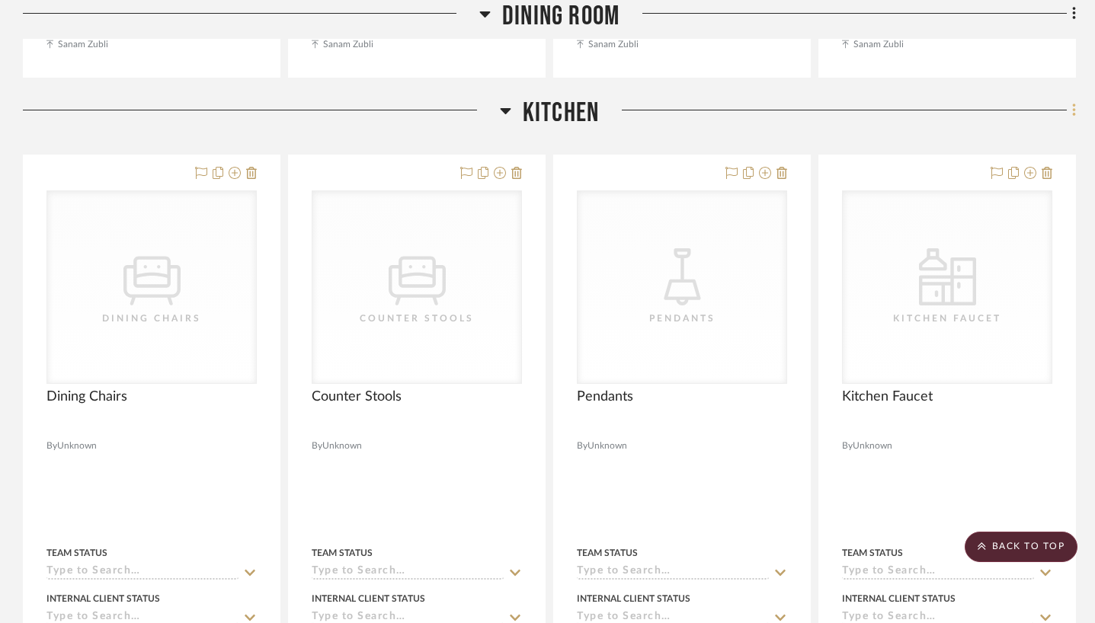
click at [1074, 110] on icon at bounding box center [1073, 110] width 3 height 13
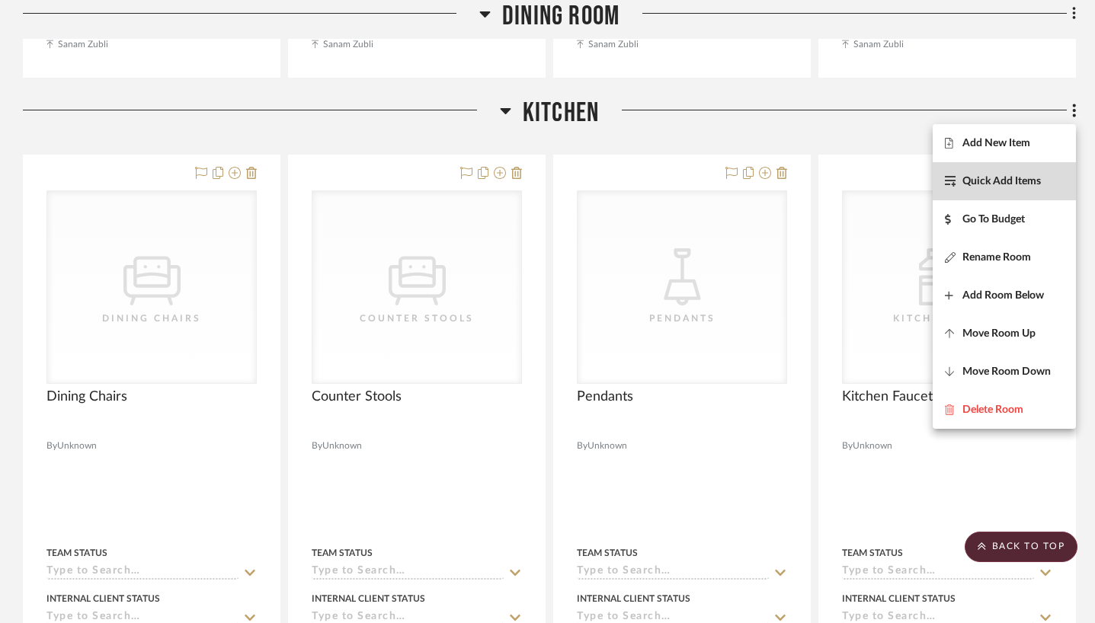
click at [1012, 179] on span "Quick Add Items" at bounding box center [1001, 181] width 78 height 13
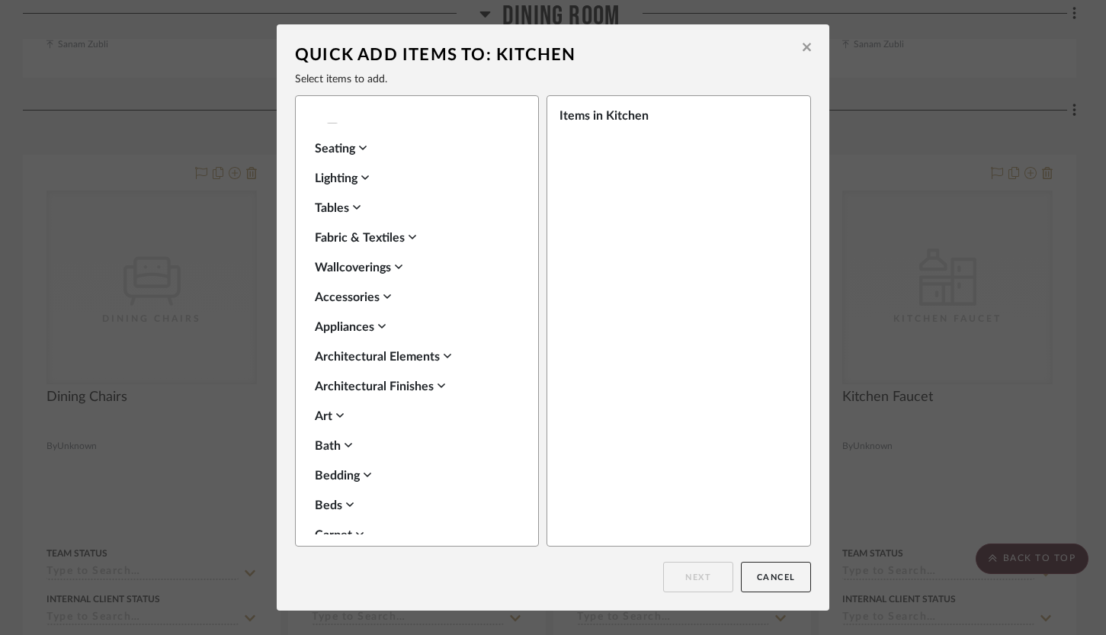
scroll to position [377, 0]
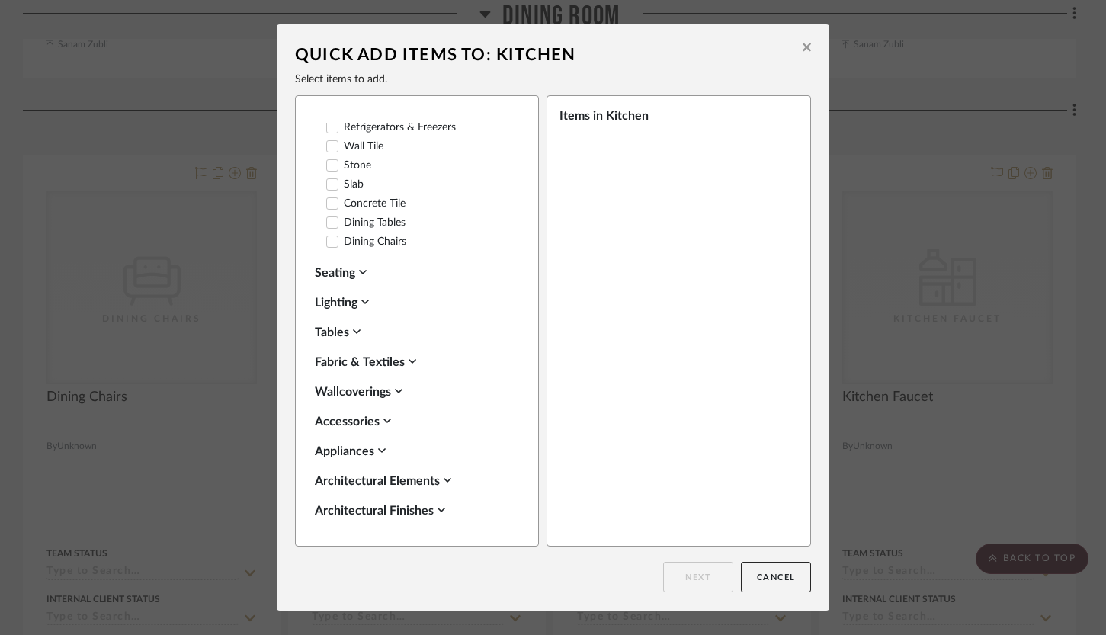
click at [367, 293] on div "Lighting" at bounding box center [413, 302] width 197 height 18
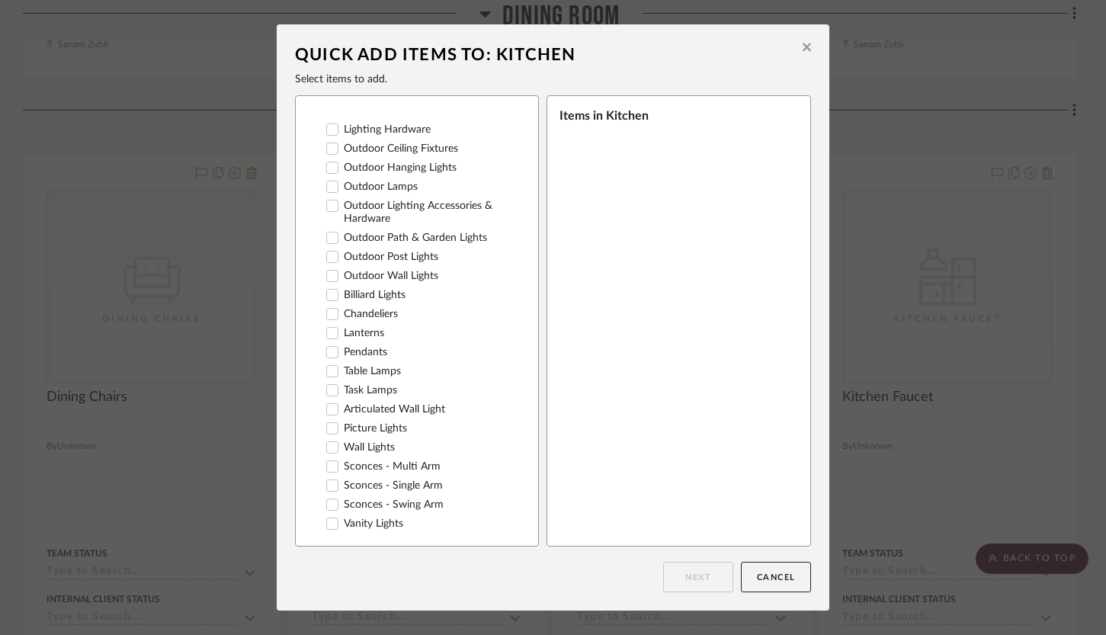
scroll to position [837, 0]
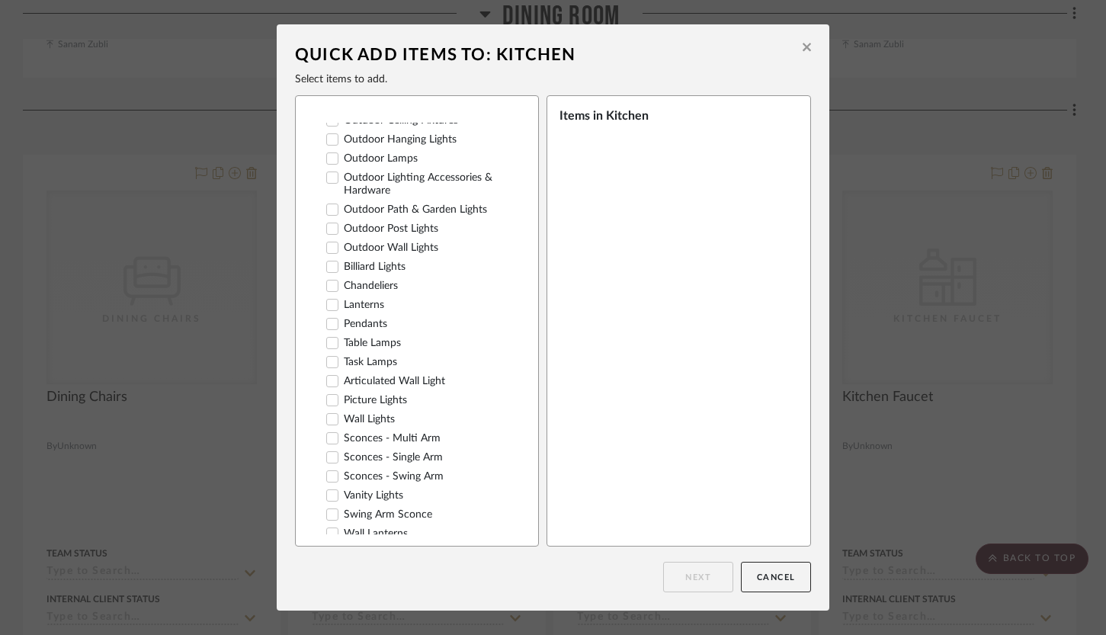
click at [382, 280] on label "Chandeliers" at bounding box center [362, 286] width 72 height 13
click at [702, 564] on button "Next" at bounding box center [698, 577] width 70 height 30
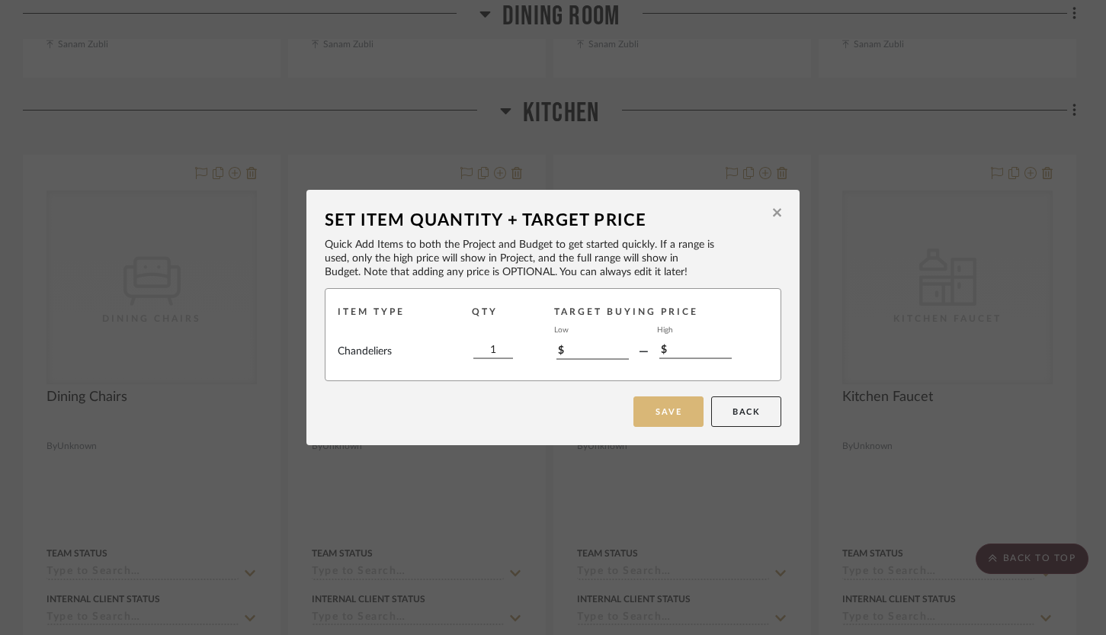
click at [671, 414] on button "Save" at bounding box center [668, 411] width 70 height 30
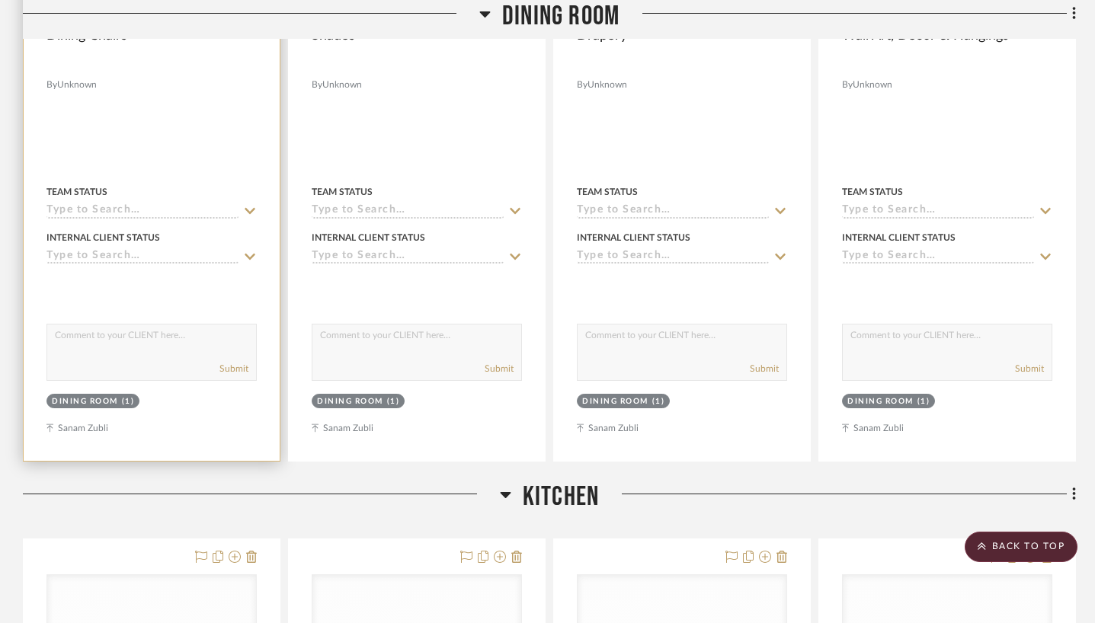
scroll to position [355, 0]
